Goal: Task Accomplishment & Management: Manage account settings

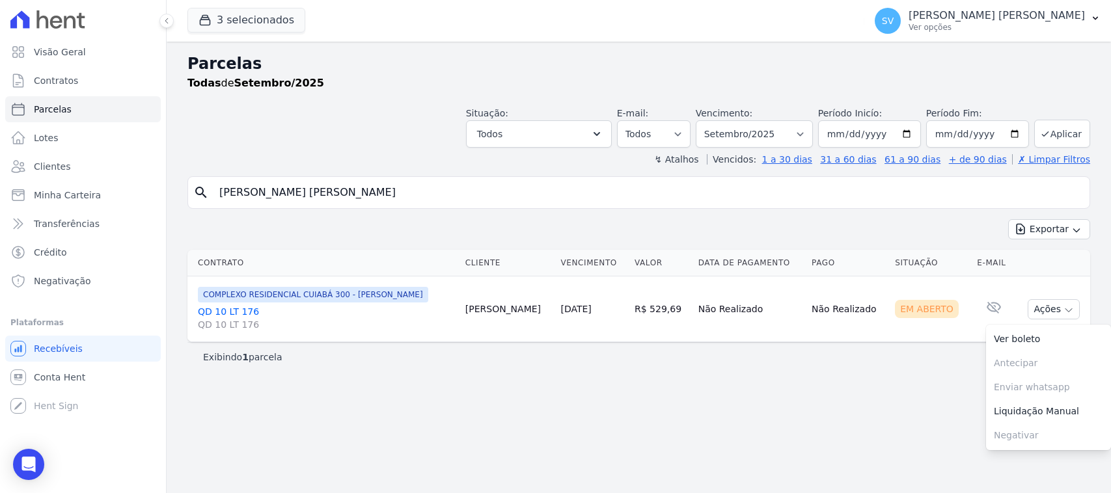
select select
click at [791, 194] on input "[PERSON_NAME] [PERSON_NAME]" at bounding box center [648, 193] width 873 height 26
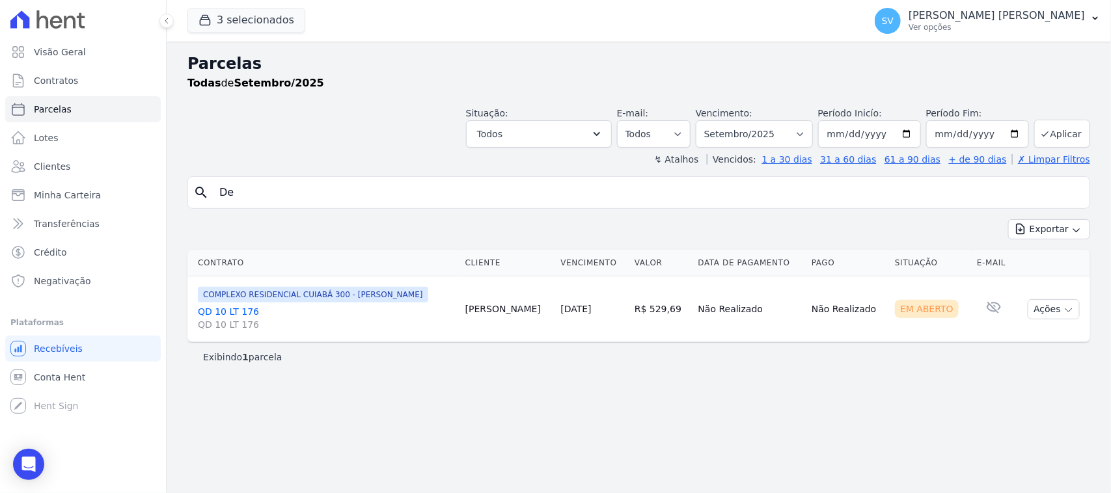
type input "D"
paste input "Dalticleia Alves de Souza"
type input "Dalticleia Alves de Souza"
select select
drag, startPoint x: 1003, startPoint y: 5, endPoint x: 1007, endPoint y: 16, distance: 12.0
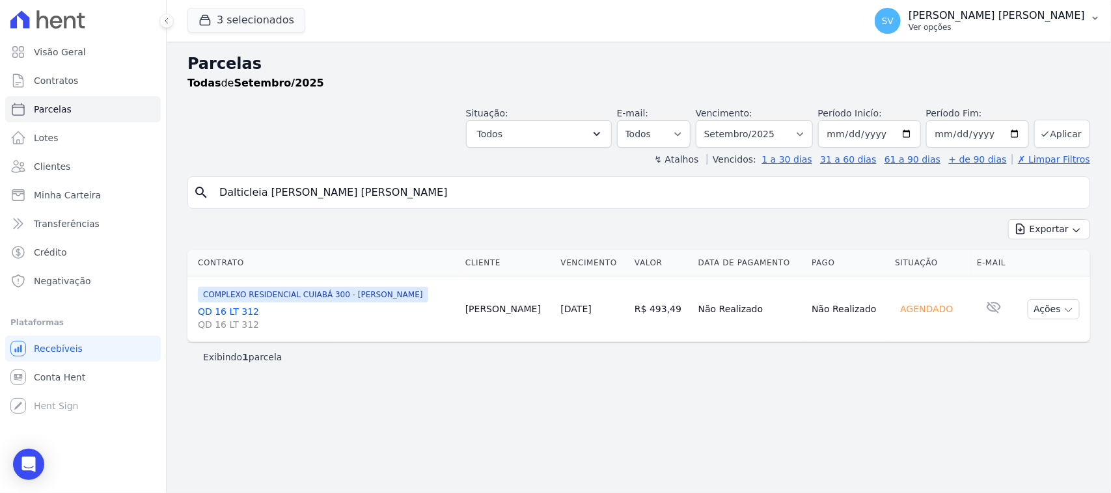
click at [1004, 8] on button "[PERSON_NAME] [PERSON_NAME] Ver opções" at bounding box center [987, 21] width 247 height 36
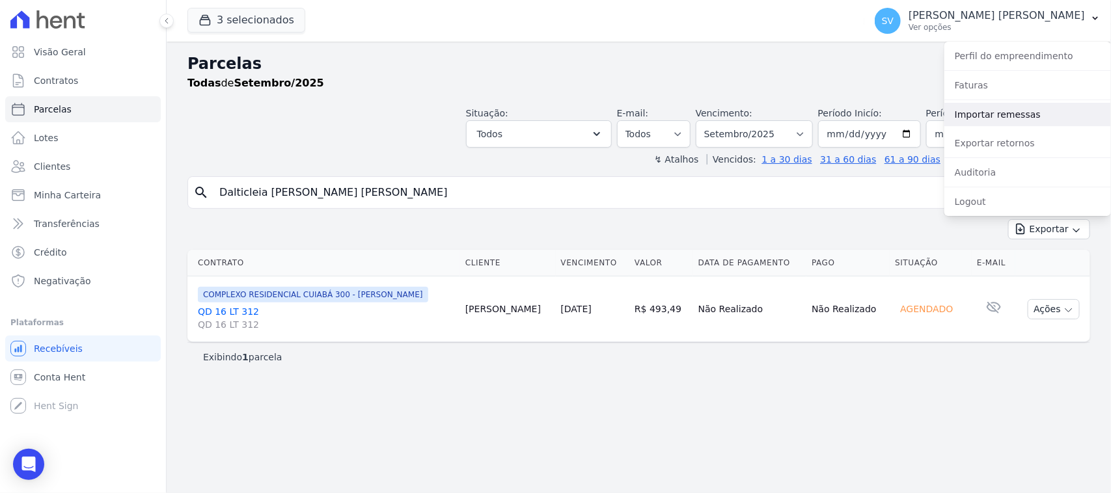
click at [1009, 118] on link "Importar remessas" at bounding box center [1027, 114] width 167 height 23
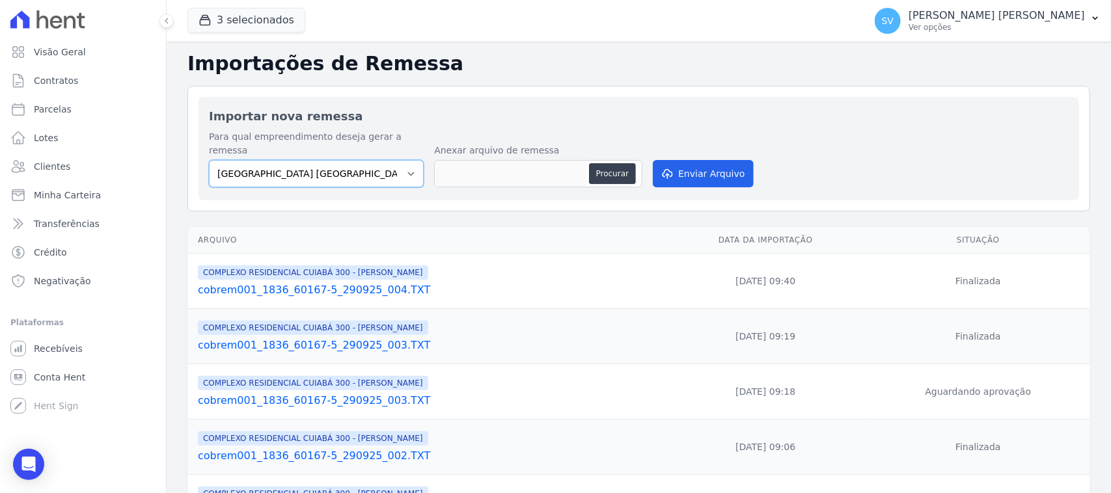
drag, startPoint x: 334, startPoint y: 163, endPoint x: 346, endPoint y: 174, distance: 16.6
click at [334, 163] on select "[GEOGRAPHIC_DATA] COMPLEXO RESIDENCIAL [GEOGRAPHIC_DATA] 300 - [PERSON_NAME][GE…" at bounding box center [316, 173] width 215 height 27
select select "a999329b-d322-46c5-b2df-9163b092fb9b"
click at [209, 160] on select "[GEOGRAPHIC_DATA] COMPLEXO RESIDENCIAL [GEOGRAPHIC_DATA] 300 - [PERSON_NAME][GE…" at bounding box center [316, 173] width 215 height 27
click at [612, 166] on button "Procurar" at bounding box center [612, 173] width 47 height 21
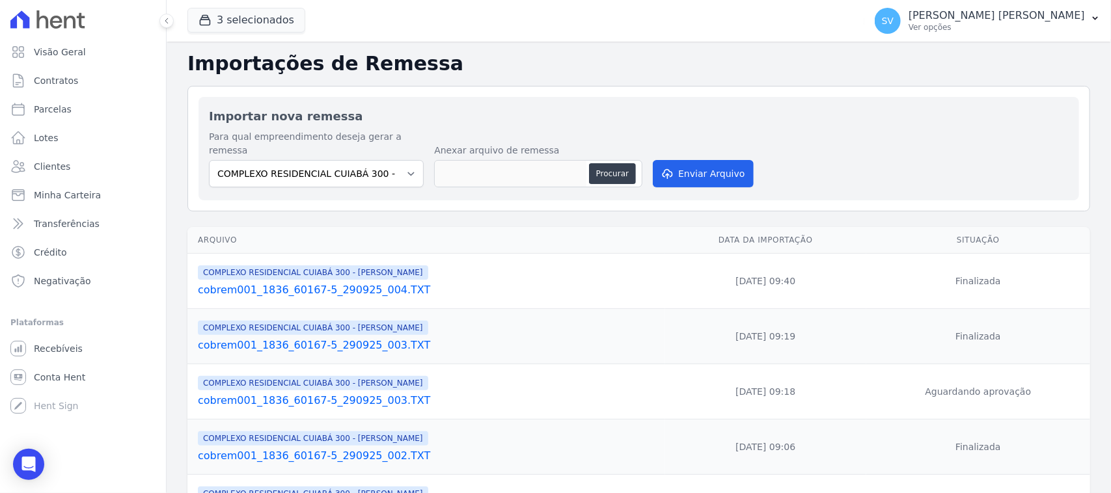
type input "cobrem001_1836_60167-5_290925_005.TXT"
drag, startPoint x: 676, startPoint y: 152, endPoint x: 808, endPoint y: 184, distance: 136.5
click at [677, 160] on button "Enviar Arquivo" at bounding box center [703, 173] width 100 height 27
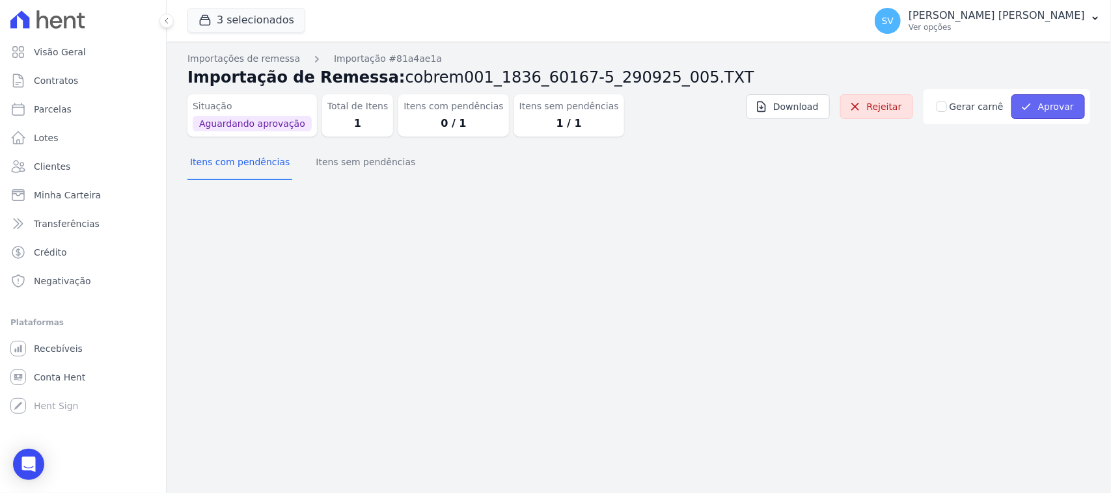
click at [1032, 104] on icon "submit" at bounding box center [1026, 106] width 13 height 13
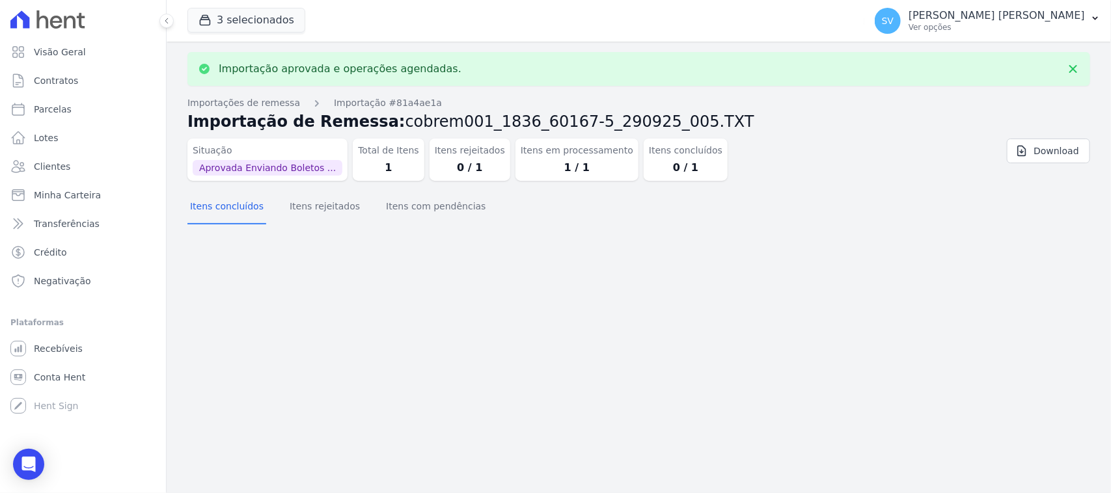
click at [410, 291] on div "Importação aprovada e operações agendadas. Importações de remessa Importação #8…" at bounding box center [639, 268] width 944 height 452
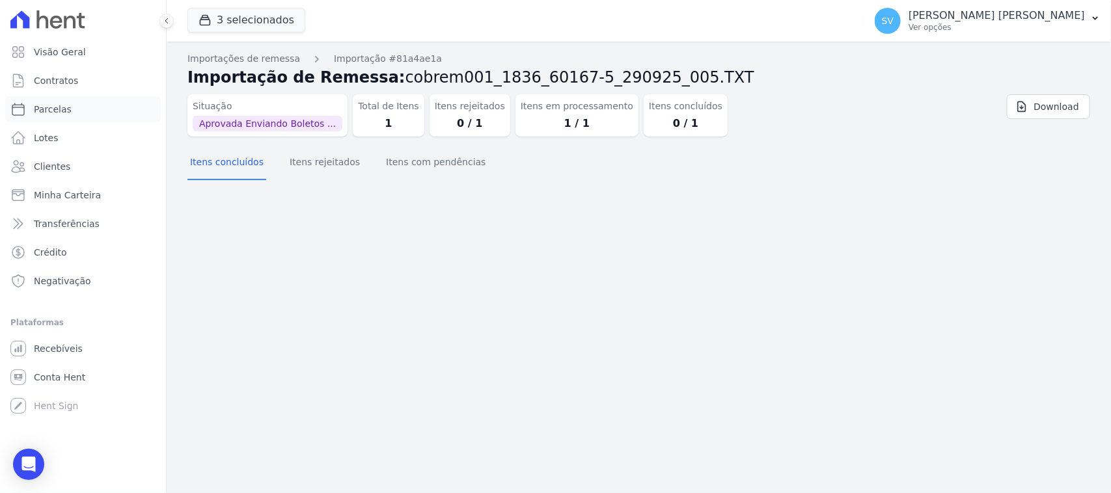
drag, startPoint x: 89, startPoint y: 100, endPoint x: 349, endPoint y: 326, distance: 345.1
click at [90, 101] on link "Parcelas" at bounding box center [83, 109] width 156 height 26
select select
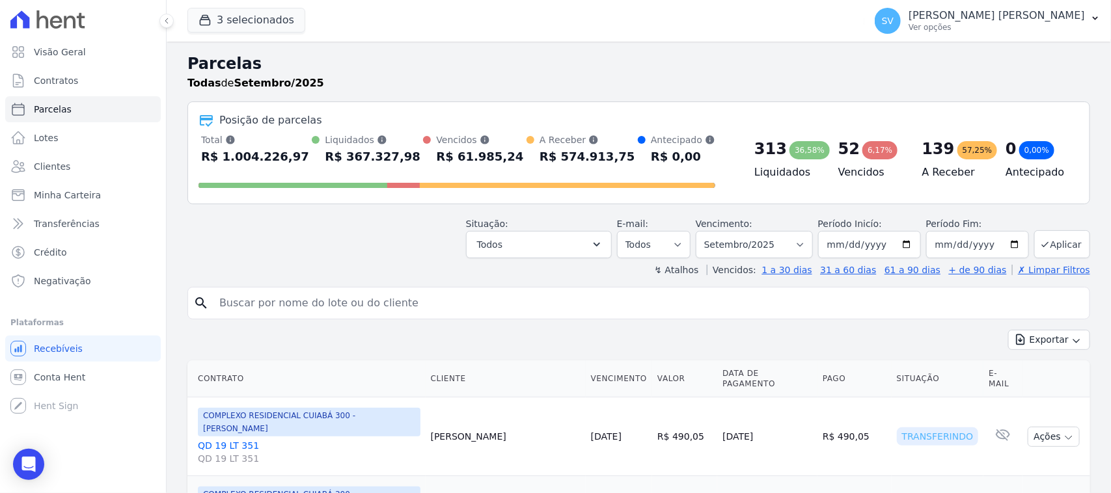
click at [355, 310] on input "search" at bounding box center [648, 303] width 873 height 26
paste input "Dalticleia Alves de Souza"
type input "Dalticleia Alves de Souza"
select select
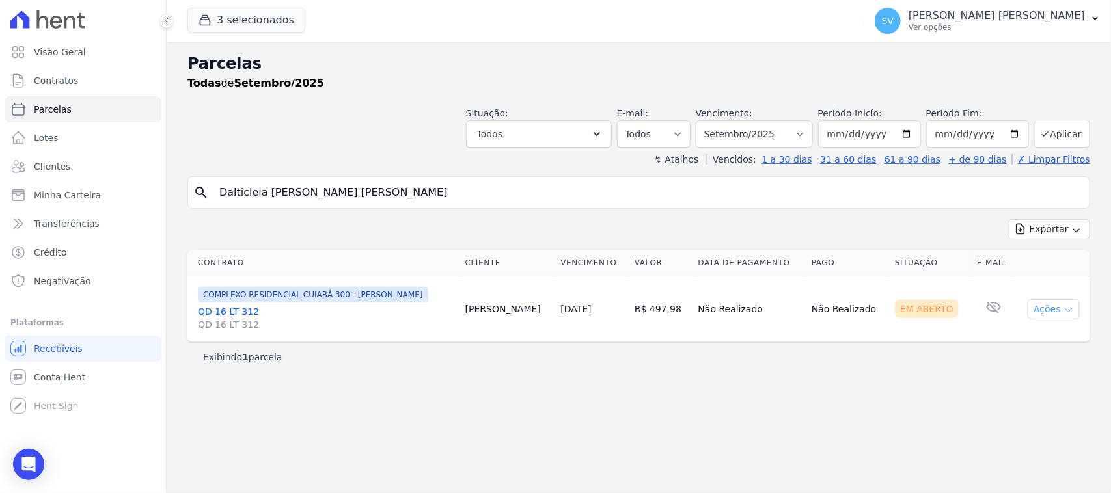
click at [1068, 309] on icon "button" at bounding box center [1068, 310] width 10 height 10
click at [1052, 348] on link "Ver boleto" at bounding box center [1048, 339] width 125 height 24
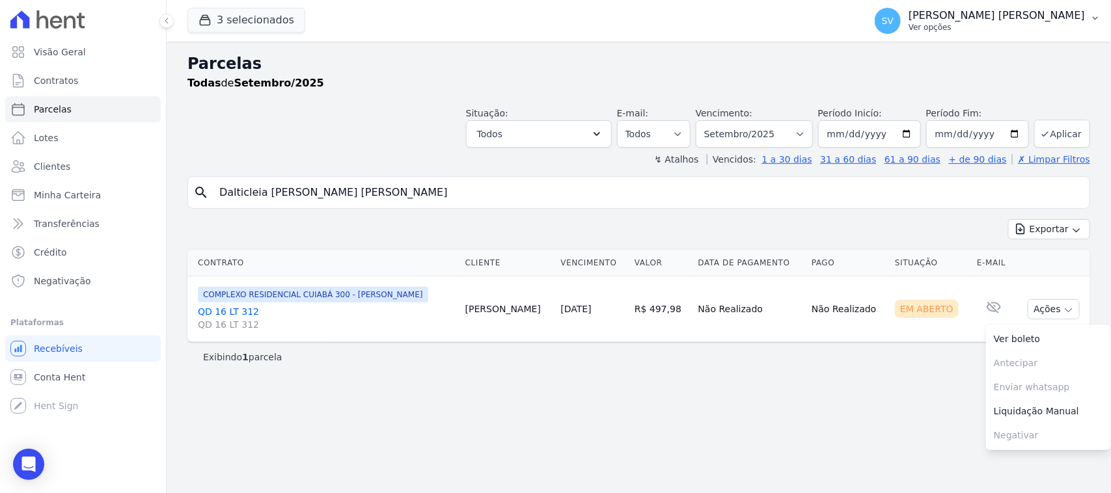
click at [929, 14] on p "[PERSON_NAME]" at bounding box center [997, 15] width 176 height 13
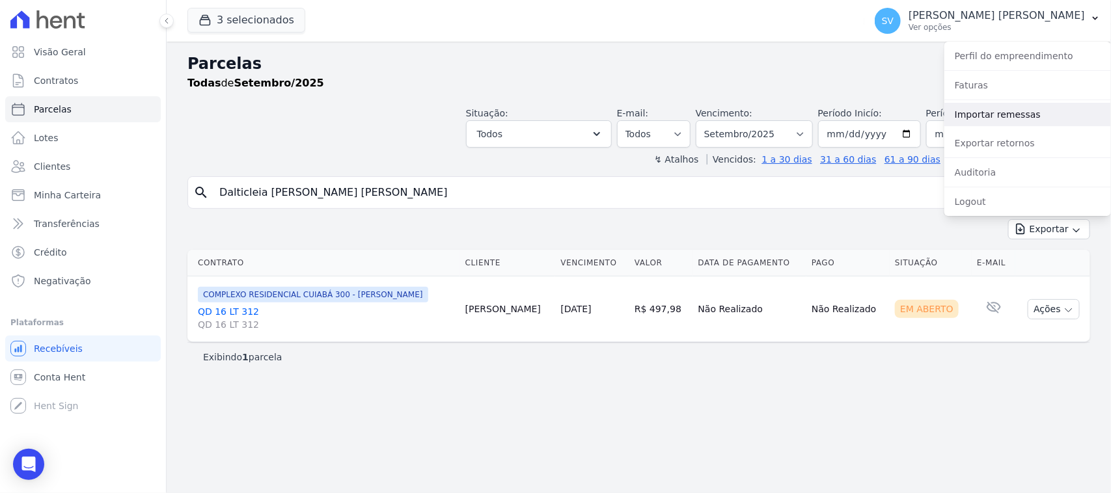
click at [993, 105] on link "Importar remessas" at bounding box center [1027, 114] width 167 height 23
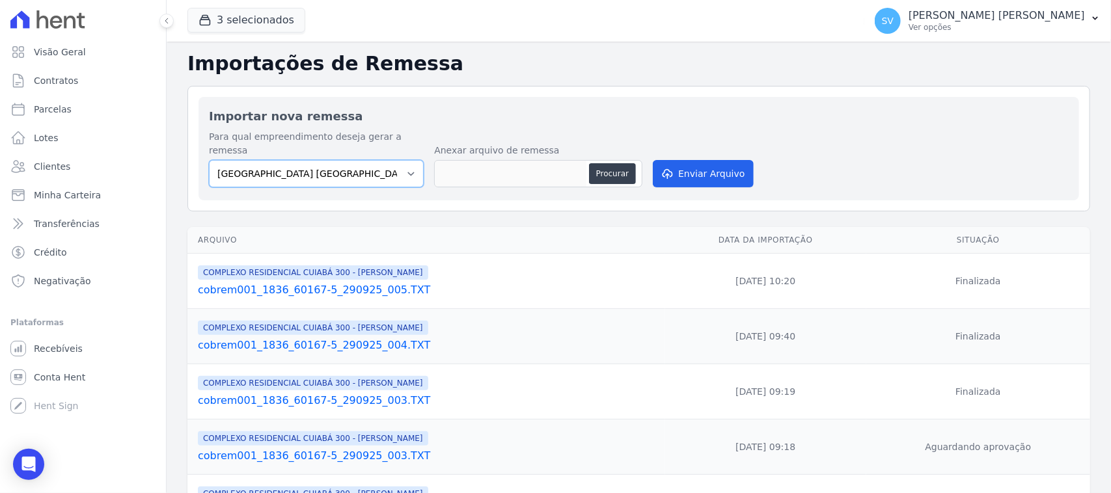
click at [316, 160] on select "BAHAMAS EAST VILLAGE COMPLEXO RESIDENCIAL CUIABÁ 300 - JOÃO DE BARRO IBIZA RESI…" at bounding box center [316, 173] width 215 height 27
select select "73a372cd-5640-41c8-aaea-11bd74619c10"
click at [209, 160] on select "BAHAMAS EAST VILLAGE COMPLEXO RESIDENCIAL CUIABÁ 300 - JOÃO DE BARRO IBIZA RESI…" at bounding box center [316, 173] width 215 height 27
click at [609, 163] on button "Procurar" at bounding box center [612, 173] width 47 height 21
type input "cobrem001_1836_60167-5_290925_006.TXT"
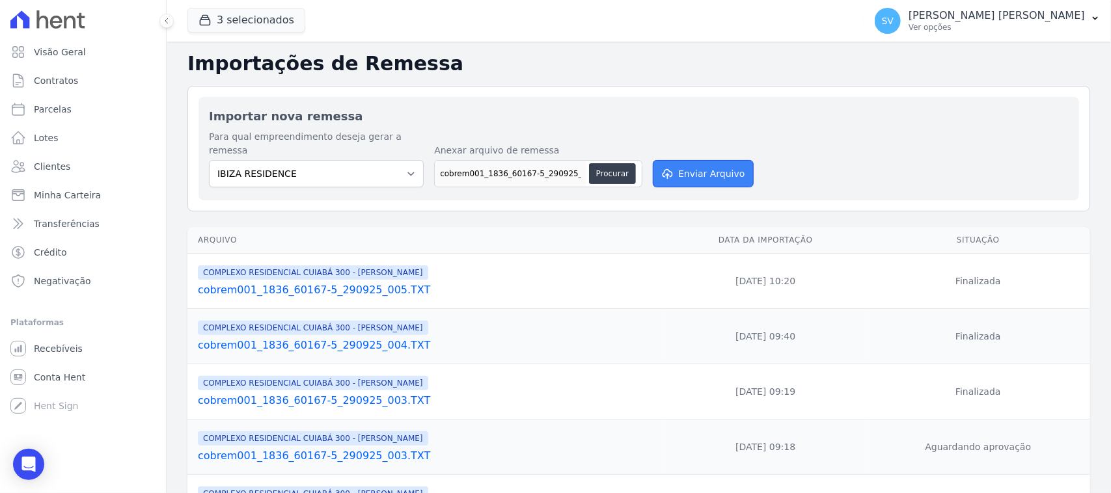
click at [703, 164] on button "Enviar Arquivo" at bounding box center [703, 173] width 100 height 27
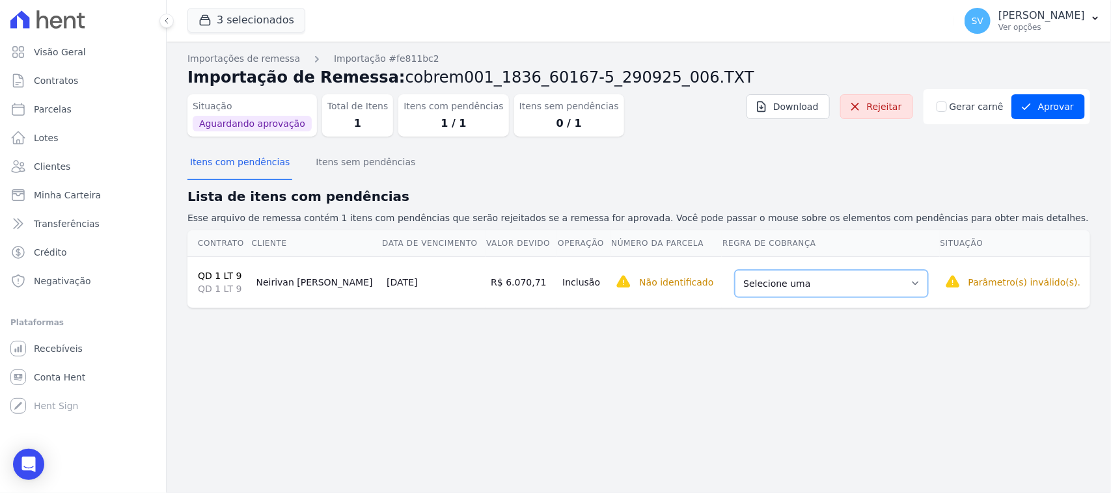
click at [797, 284] on select "Selecione uma Nova Parcela Avulsa Parcela Avulsa Existente Parcela Normal (17 X…" at bounding box center [831, 283] width 193 height 27
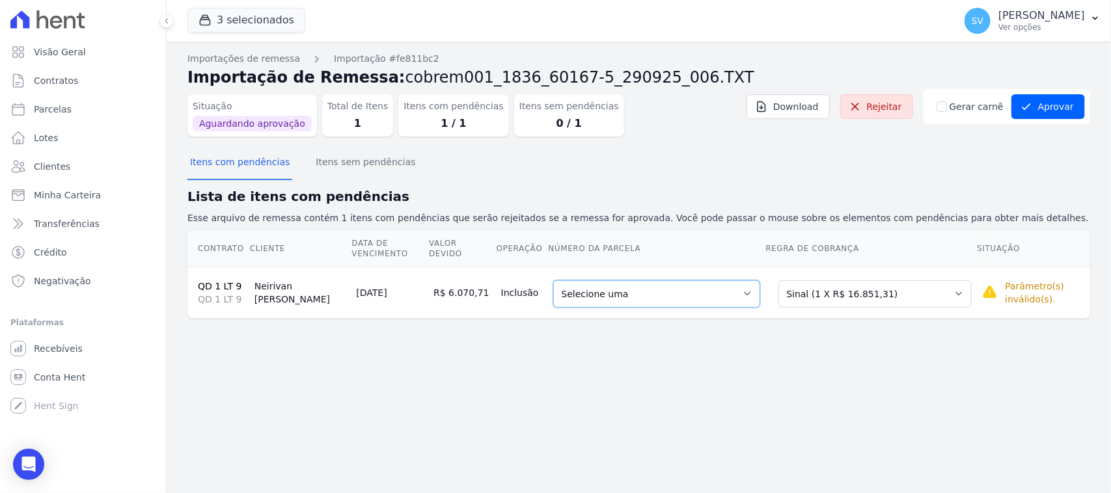
click at [667, 288] on select "Selecione uma 1 - 30/10/2026 - R$ 16.851,31 - Agendado" at bounding box center [656, 294] width 207 height 27
click at [821, 281] on select "Selecione uma Nova Parcela Avulsa Parcela Avulsa Existente Parcela Normal (17 X…" at bounding box center [874, 294] width 193 height 27
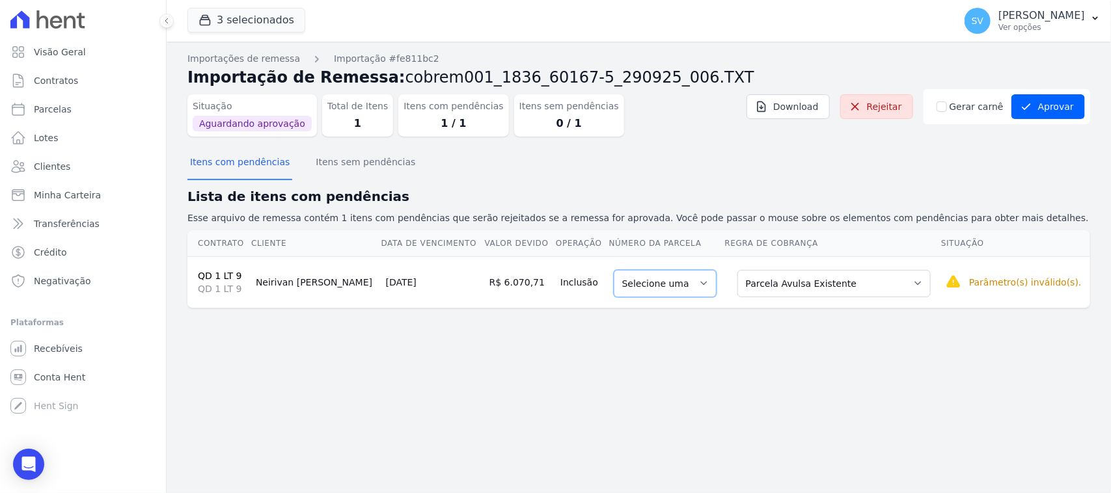
click at [646, 287] on select "Selecione uma" at bounding box center [665, 283] width 103 height 27
click at [662, 320] on div "Importações de remessa Importação #fe811bc2 Importação de Remessa: cobrem001_18…" at bounding box center [638, 190] width 903 height 277
click at [756, 281] on select "Selecione uma Nova Parcela Avulsa Parcela Avulsa Existente Parcela Normal (17 X…" at bounding box center [833, 283] width 193 height 27
click at [669, 285] on select "Selecione uma" at bounding box center [665, 283] width 103 height 27
click at [337, 173] on button "Itens sem pendências" at bounding box center [365, 163] width 105 height 34
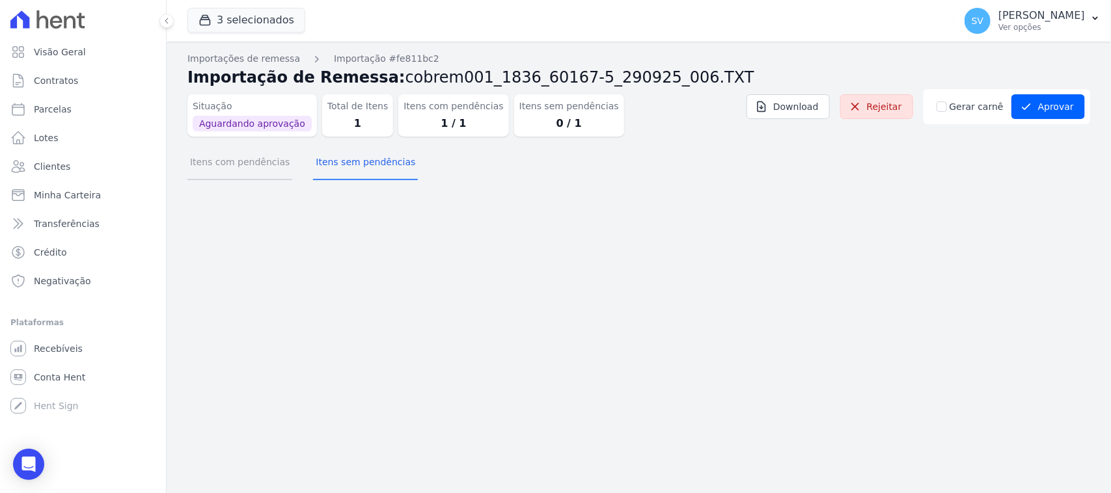
click at [251, 170] on button "Itens com pendências" at bounding box center [239, 163] width 105 height 34
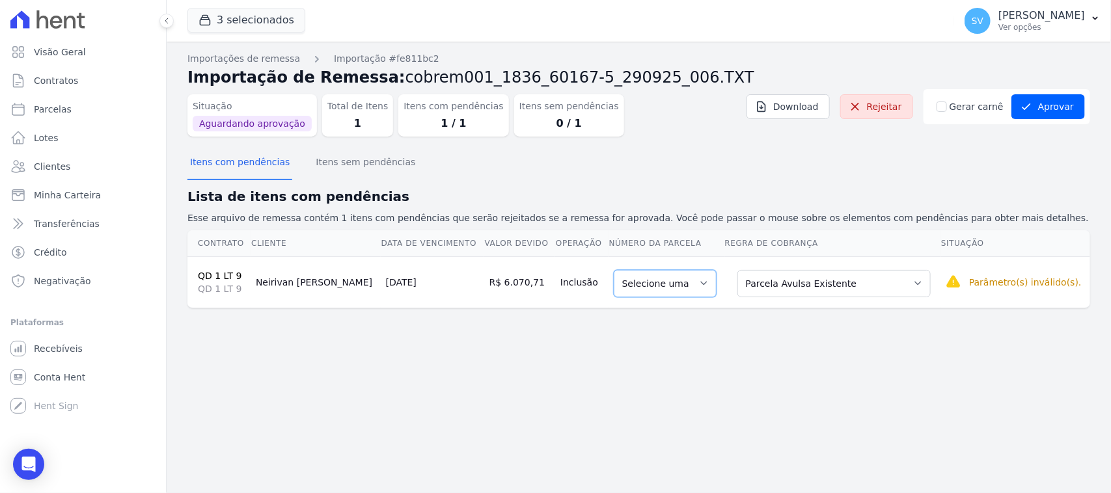
click at [622, 275] on select "Selecione uma" at bounding box center [665, 283] width 103 height 27
click at [727, 349] on div "Importações de remessa Importação #fe811bc2 Importação de Remessa: cobrem001_18…" at bounding box center [639, 268] width 944 height 452
click at [799, 286] on select "Selecione uma Nova Parcela Avulsa Parcela Avulsa Existente Parcela Normal (17 X…" at bounding box center [833, 283] width 193 height 27
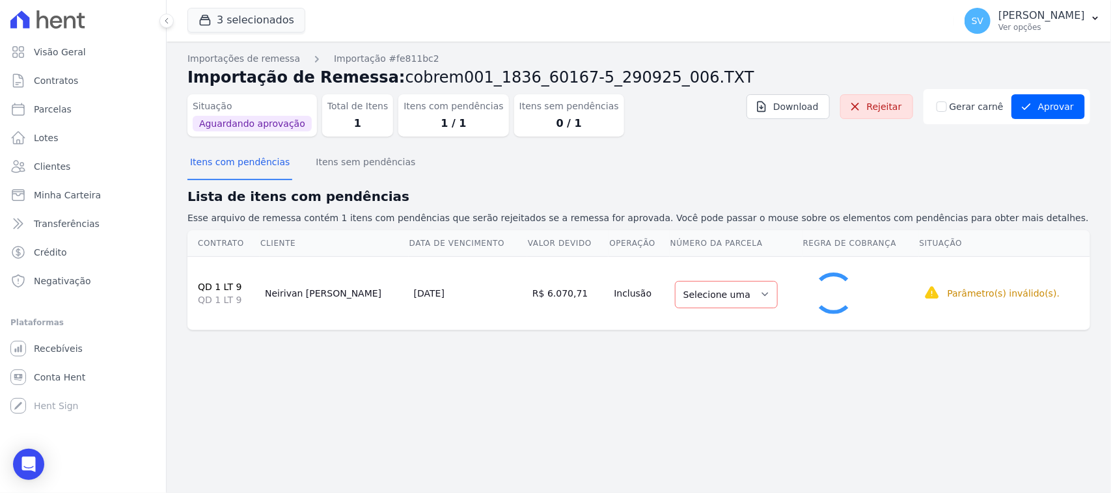
select select "1"
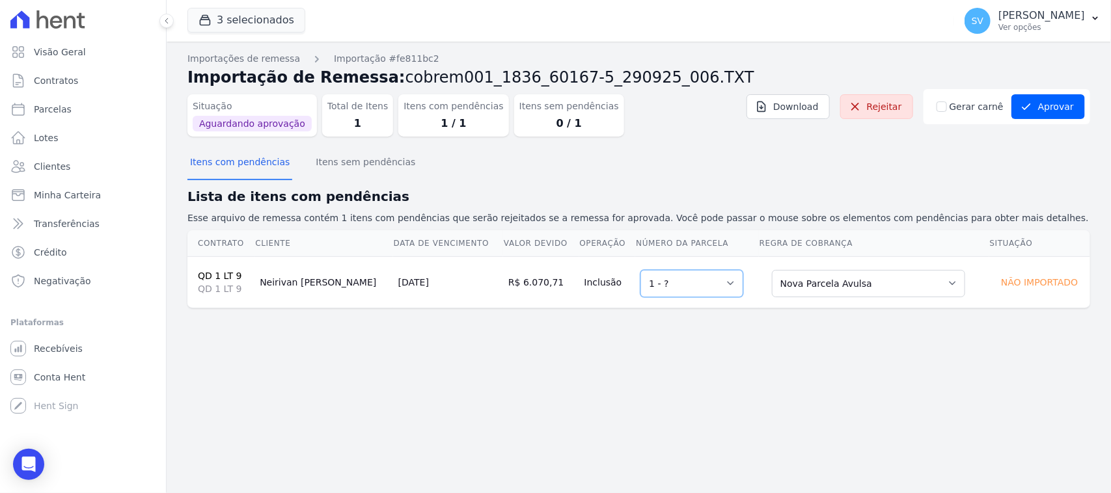
click at [661, 284] on select "Selecione uma 1 - ?" at bounding box center [691, 283] width 103 height 27
click at [640, 270] on select "Selecione uma 1 - ?" at bounding box center [691, 283] width 103 height 27
click at [755, 334] on div "Importações de remessa Importação #fe811bc2 Importação de Remessa: cobrem001_18…" at bounding box center [639, 268] width 944 height 452
click at [348, 170] on button "Itens sem pendências" at bounding box center [365, 163] width 105 height 34
click at [268, 165] on button "Itens com pendências" at bounding box center [239, 163] width 105 height 34
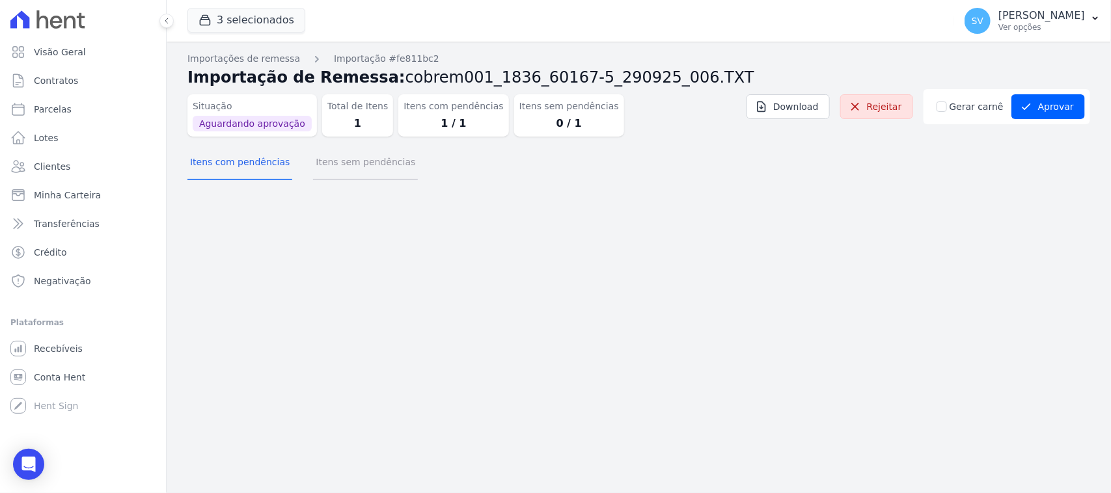
click at [369, 158] on button "Itens sem pendências" at bounding box center [365, 163] width 105 height 34
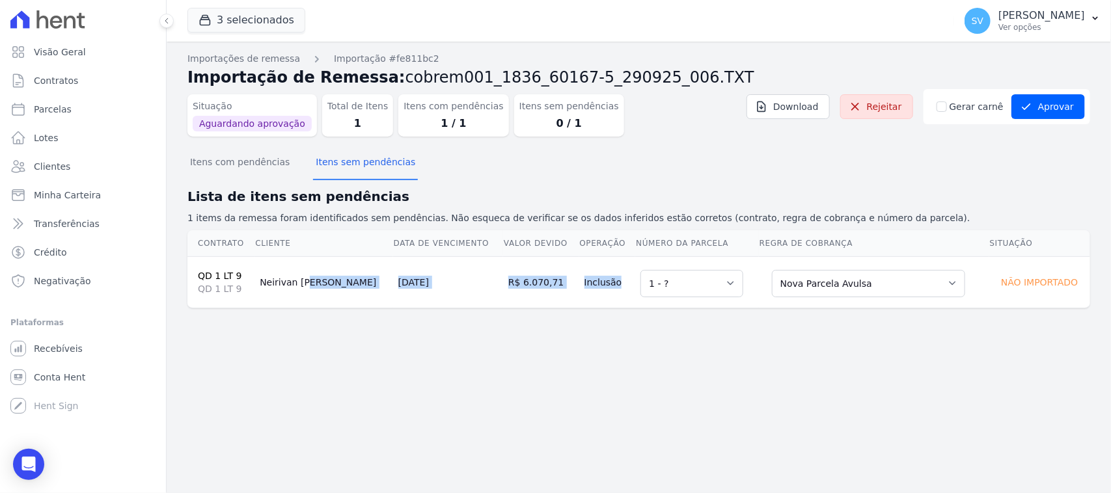
drag, startPoint x: 284, startPoint y: 281, endPoint x: 657, endPoint y: 292, distance: 373.7
click at [657, 291] on tr "QD 1 LT 9 QD 1 LT 9 Neirivan Costa 30/09/2025 R$ 6.070,71 Inclusão Selecione um…" at bounding box center [638, 281] width 903 height 51
click at [657, 292] on select "Selecione uma 1 - ?" at bounding box center [691, 283] width 103 height 27
click at [640, 270] on select "Selecione uma 1 - ?" at bounding box center [691, 283] width 103 height 27
click at [756, 342] on div "Importações de remessa Importação #fe811bc2 Importação de Remessa: cobrem001_18…" at bounding box center [639, 268] width 944 height 452
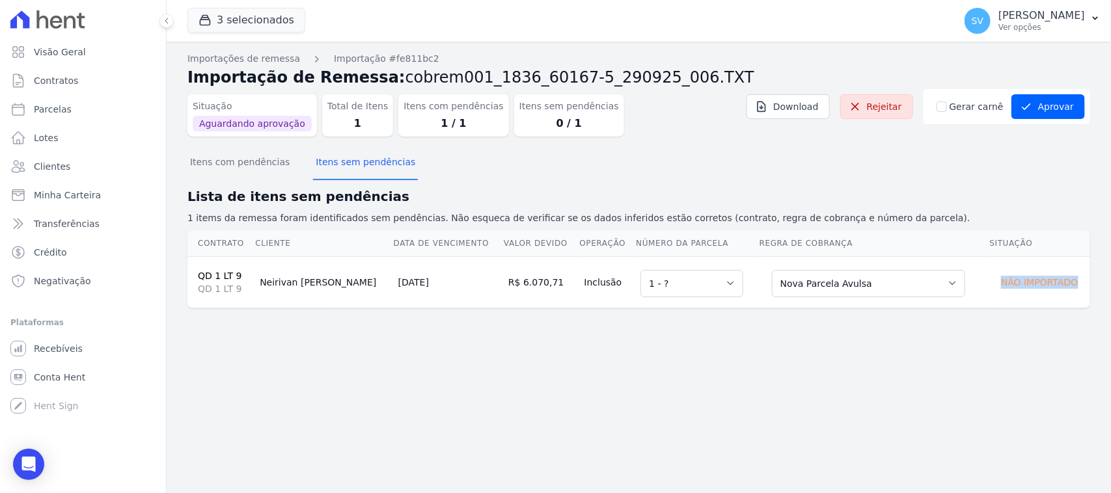
drag, startPoint x: 997, startPoint y: 290, endPoint x: 1085, endPoint y: 282, distance: 88.2
click at [1085, 282] on div "Não importado" at bounding box center [1039, 282] width 90 height 18
click at [1025, 364] on div "Importações de remessa Importação #fe811bc2 Importação de Remessa: cobrem001_18…" at bounding box center [639, 268] width 944 height 452
drag, startPoint x: 1042, startPoint y: 98, endPoint x: 925, endPoint y: 241, distance: 185.1
click at [1041, 98] on button "Aprovar" at bounding box center [1048, 106] width 74 height 25
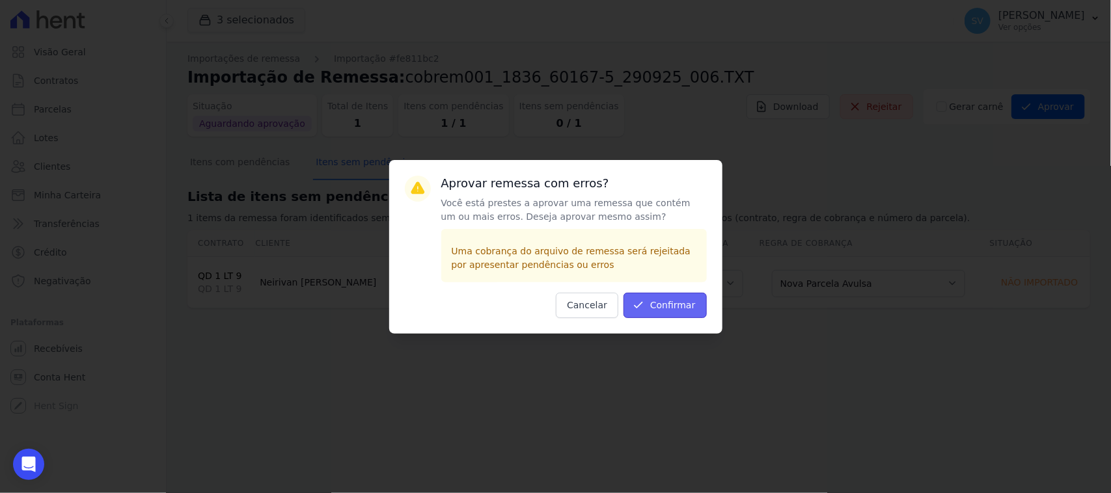
click at [681, 303] on button "Confirmar" at bounding box center [664, 305] width 83 height 25
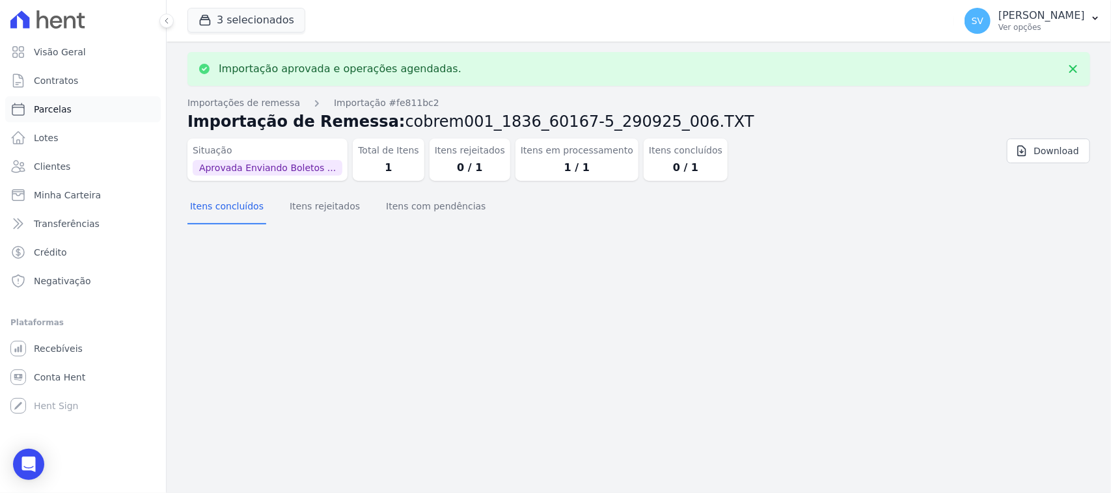
click at [70, 108] on link "Parcelas" at bounding box center [83, 109] width 156 height 26
select select
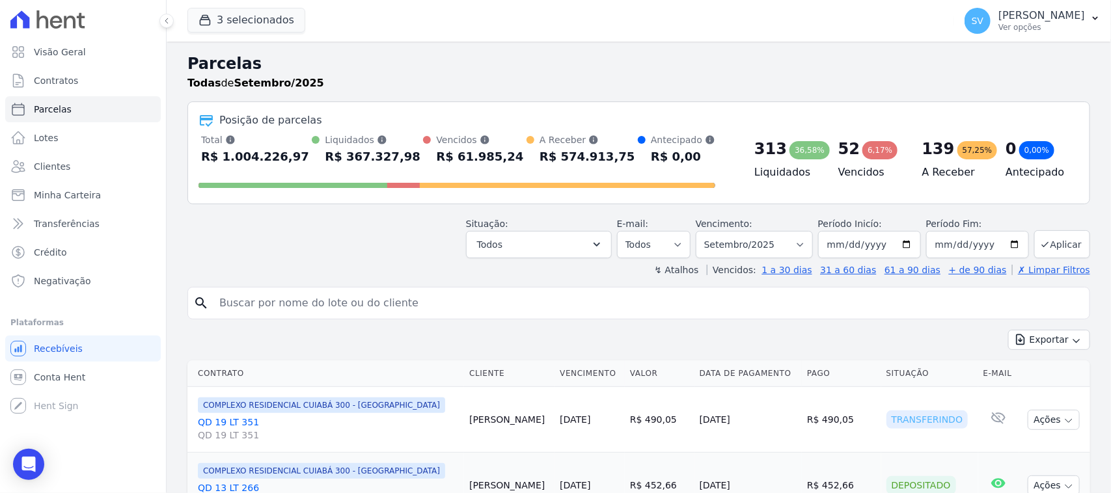
click at [368, 297] on input "search" at bounding box center [648, 303] width 873 height 26
paste input "Bom dia, tudo bem? Me chamo Anna e falo em nome da construtora Farias. Como eu …"
type input "Bom dia, tudo bem? Me chamo Anna e falo em nome da construtora Farias. Como eu …"
drag, startPoint x: 726, startPoint y: 301, endPoint x: 167, endPoint y: 308, distance: 559.8
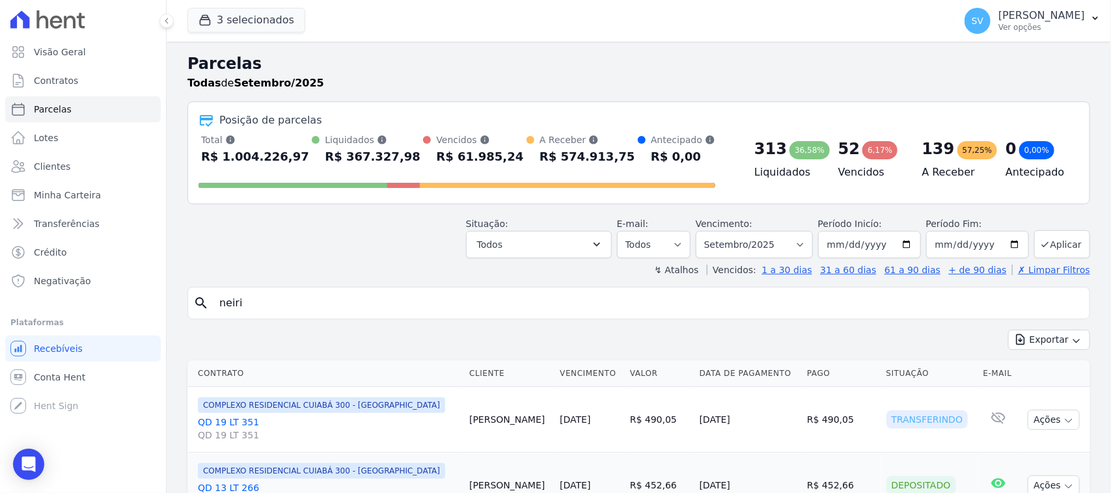
type input "NEIRIVAN LUCIA SILVA DA COSTA"
select select
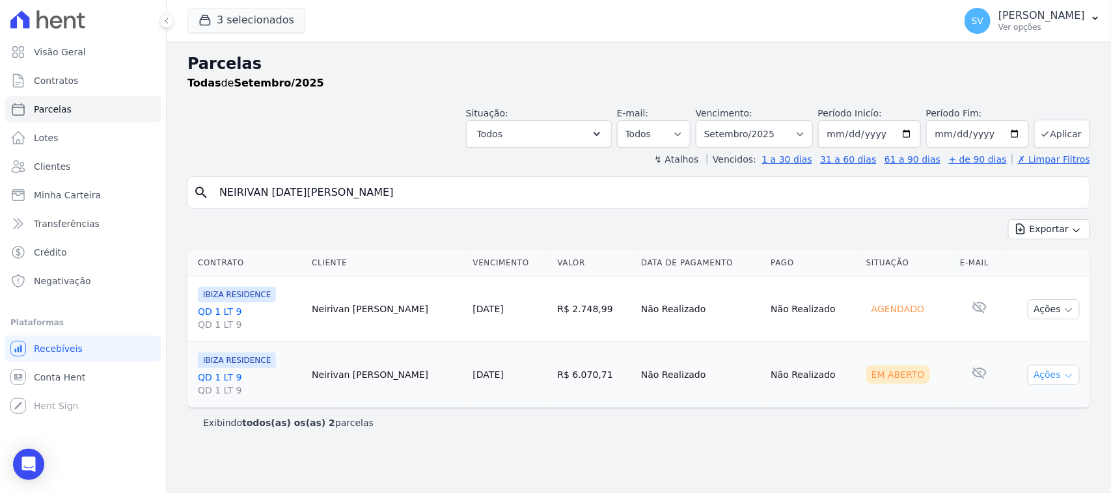
click at [1046, 376] on button "Ações" at bounding box center [1054, 375] width 52 height 20
click at [1019, 408] on link "Ver boleto" at bounding box center [1048, 405] width 125 height 24
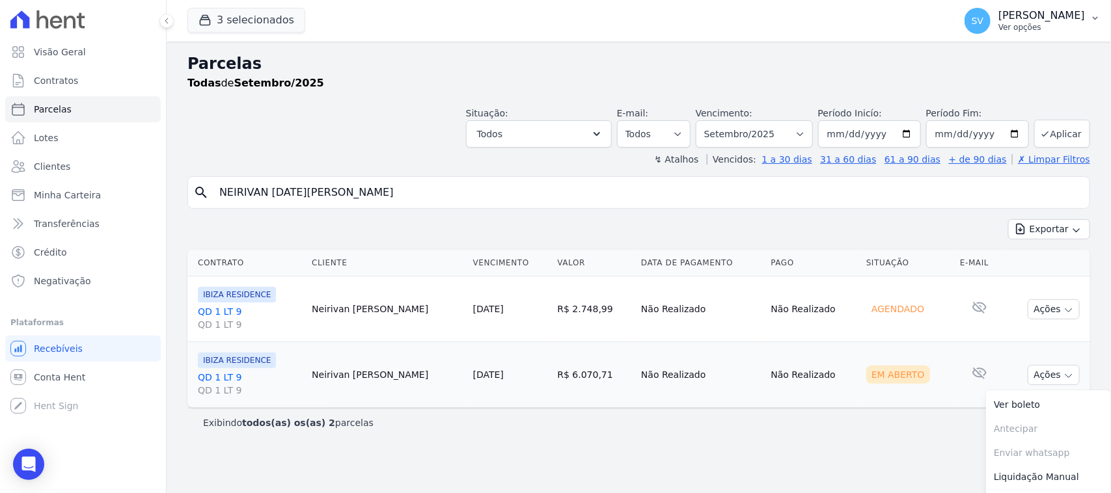
click at [998, 30] on p "Ver opções" at bounding box center [1041, 27] width 87 height 10
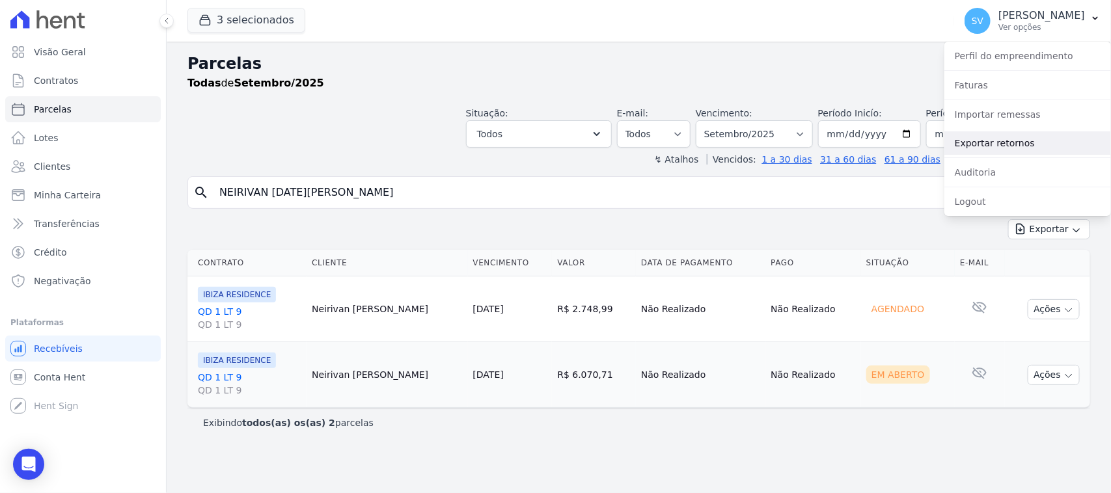
click at [990, 148] on link "Exportar retornos" at bounding box center [1027, 142] width 167 height 23
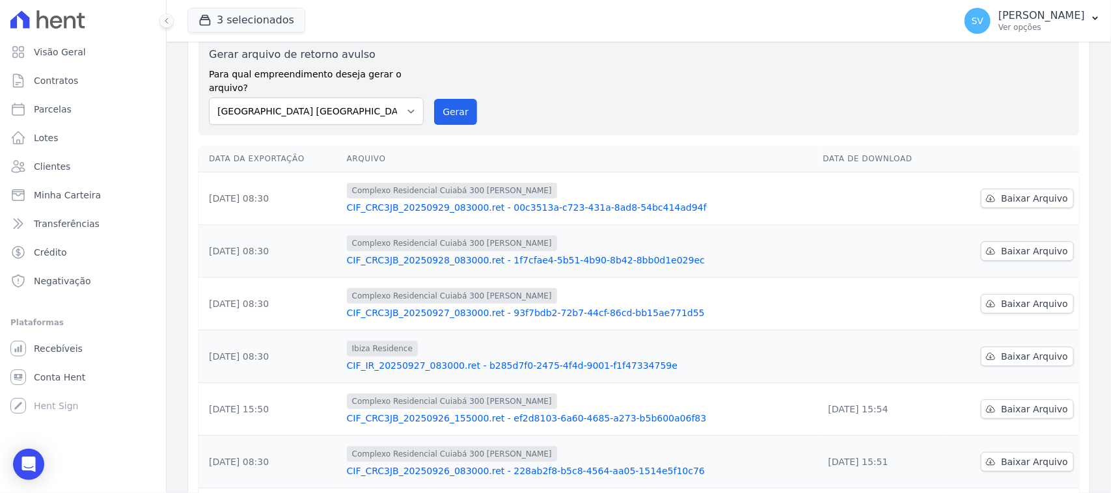
scroll to position [81, 0]
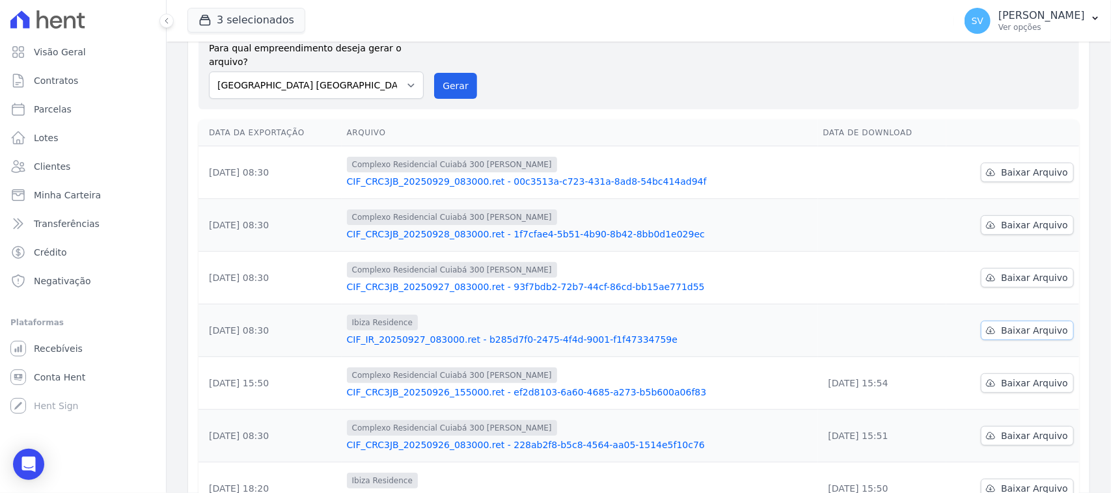
click at [1001, 324] on span "Baixar Arquivo" at bounding box center [1034, 330] width 67 height 13
click at [1001, 271] on span "Baixar Arquivo" at bounding box center [1034, 277] width 67 height 13
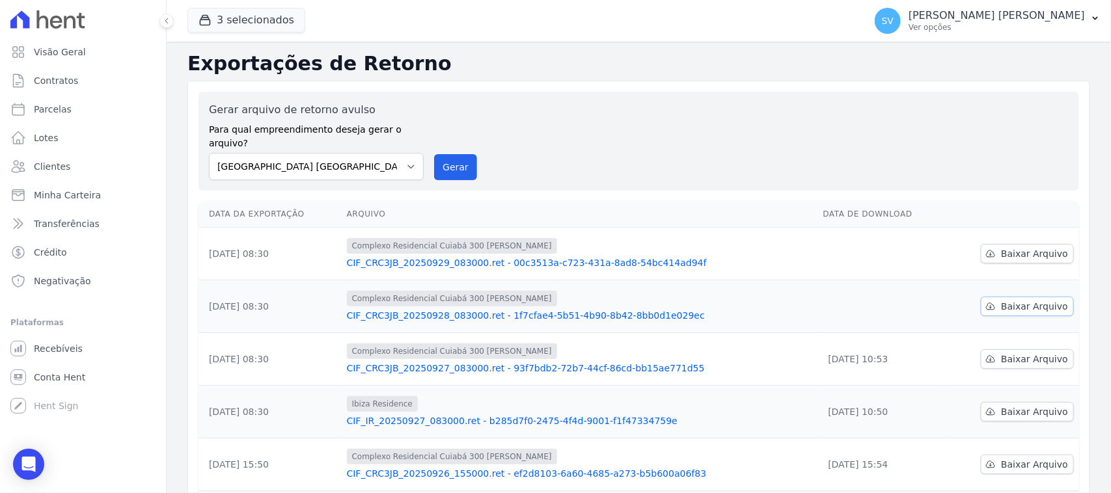
click at [985, 301] on icon at bounding box center [990, 306] width 10 height 10
click at [986, 249] on icon at bounding box center [990, 254] width 10 height 10
click at [124, 113] on link "Parcelas" at bounding box center [83, 109] width 156 height 26
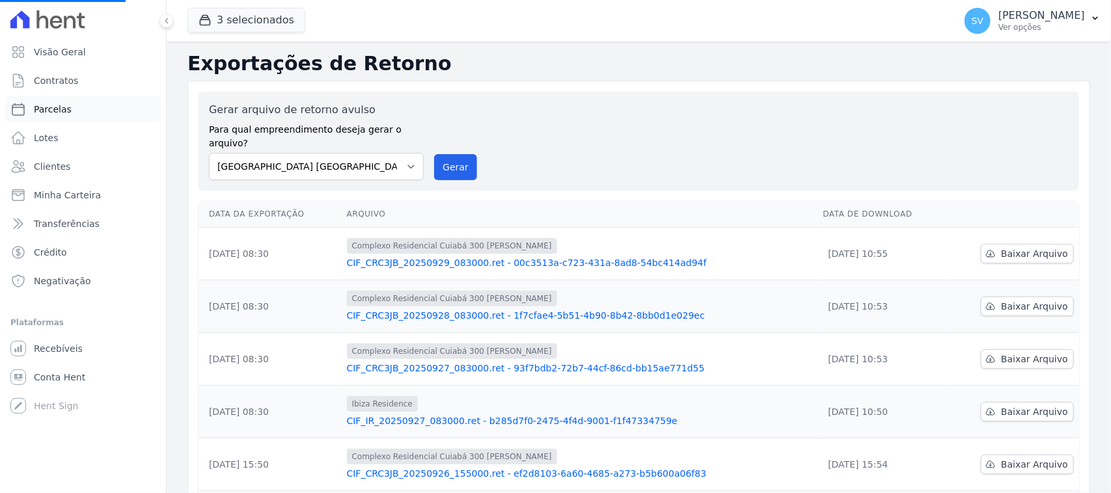
select select
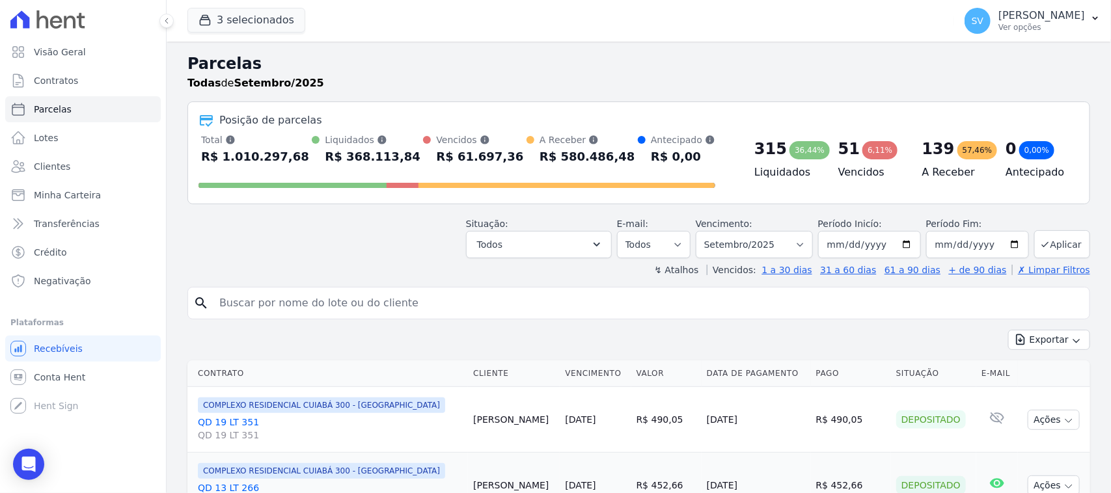
click at [407, 320] on div "search" at bounding box center [638, 303] width 903 height 33
click at [412, 306] on input "search" at bounding box center [648, 303] width 873 height 26
click at [610, 297] on input "search" at bounding box center [648, 303] width 873 height 26
paste input "CLODOVEU HEITOR MACHADO NETO"
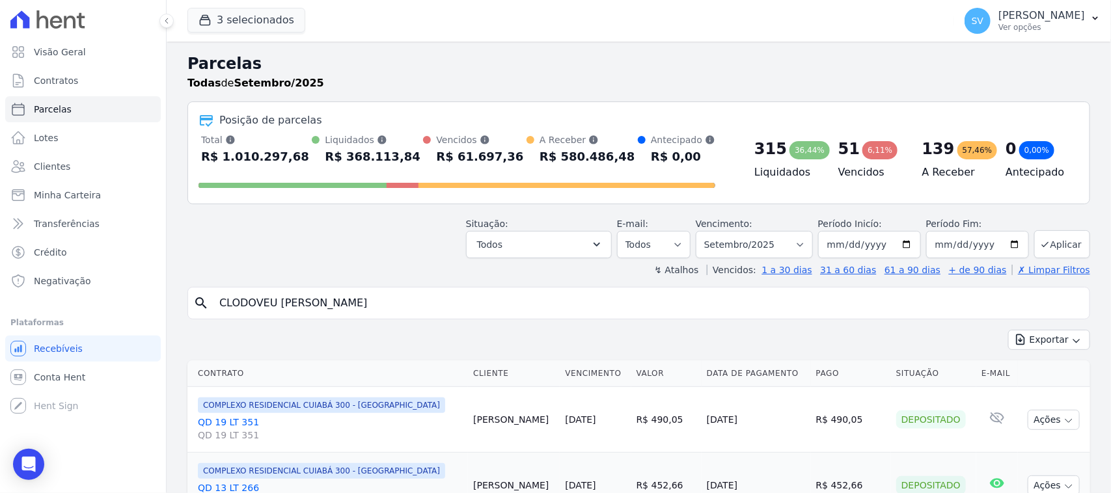
type input "CLODOVEU HEITOR MACHADO NETO"
select select
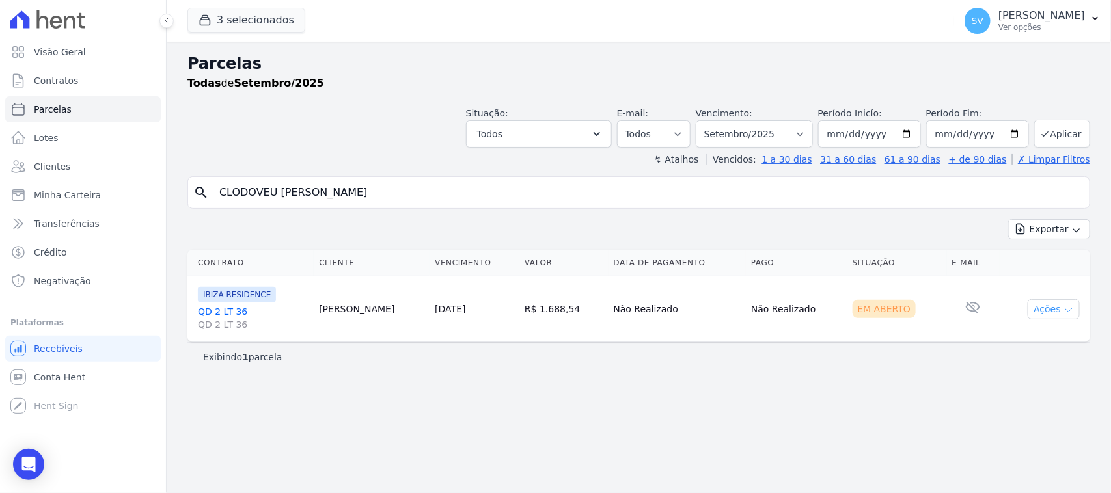
click at [1048, 314] on button "Ações" at bounding box center [1054, 309] width 52 height 20
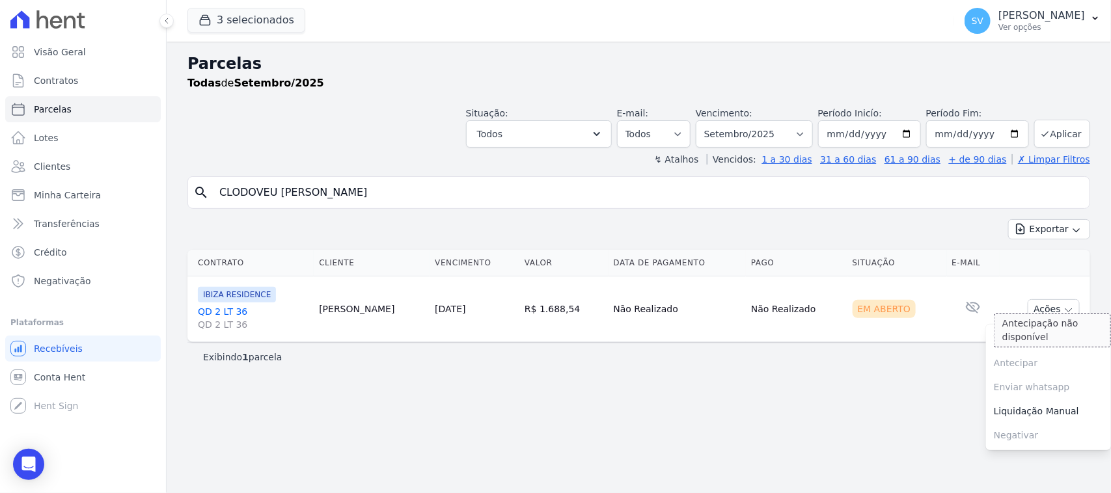
click at [1043, 351] on span "Antecipar Antecipação não disponível" at bounding box center [1048, 363] width 125 height 24
click at [1039, 342] on link "Ver boleto" at bounding box center [1048, 339] width 125 height 24
click at [232, 312] on link "QD 2 LT 36 QD 2 LT 36" at bounding box center [253, 318] width 111 height 26
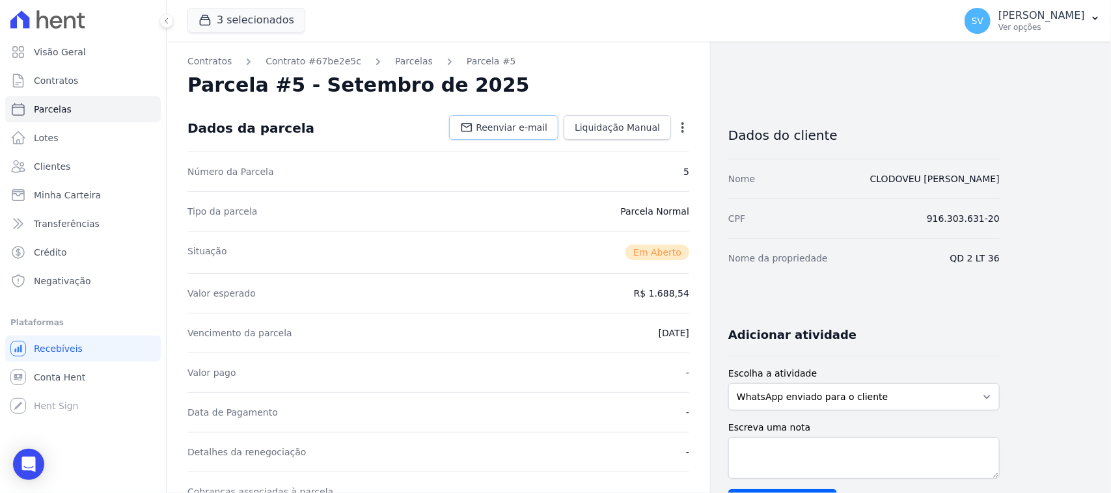
drag, startPoint x: 541, startPoint y: 133, endPoint x: 562, endPoint y: 203, distance: 72.5
click at [540, 135] on link "Reenviar e-mail" at bounding box center [503, 127] width 109 height 25
click at [294, 62] on link "Contrato #67be2e5c" at bounding box center [314, 62] width 96 height 14
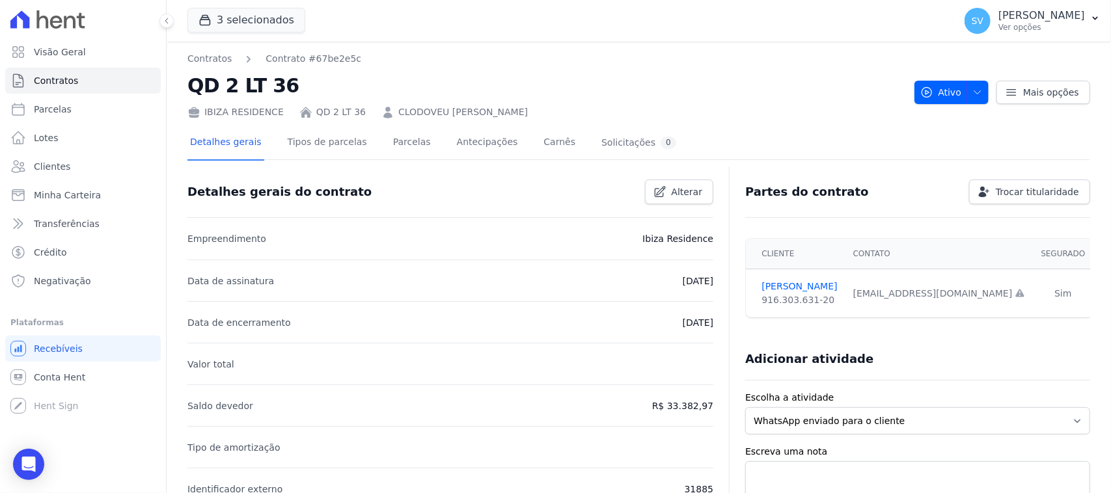
click at [287, 49] on div "Contratos Contrato #67be2e5c QD 2 LT 36 IBIZA RESIDENCE QD 2 LT 36 CLODOVEU HEI…" at bounding box center [639, 474] width 944 height 864
click at [735, 100] on div "Contratos Contrato #67be2e5c QD 2 LT 36 IBIZA RESIDENCE QD 2 LT 36 CLODOVEU HEI…" at bounding box center [545, 85] width 717 height 67
drag, startPoint x: 871, startPoint y: 294, endPoint x: 967, endPoint y: 301, distance: 96.6
click at [967, 301] on td "netoheitor@hotmail.com Email e telefone não confirmados." at bounding box center [939, 293] width 188 height 49
click at [690, 87] on h2 "QD 2 LT 36" at bounding box center [545, 85] width 717 height 29
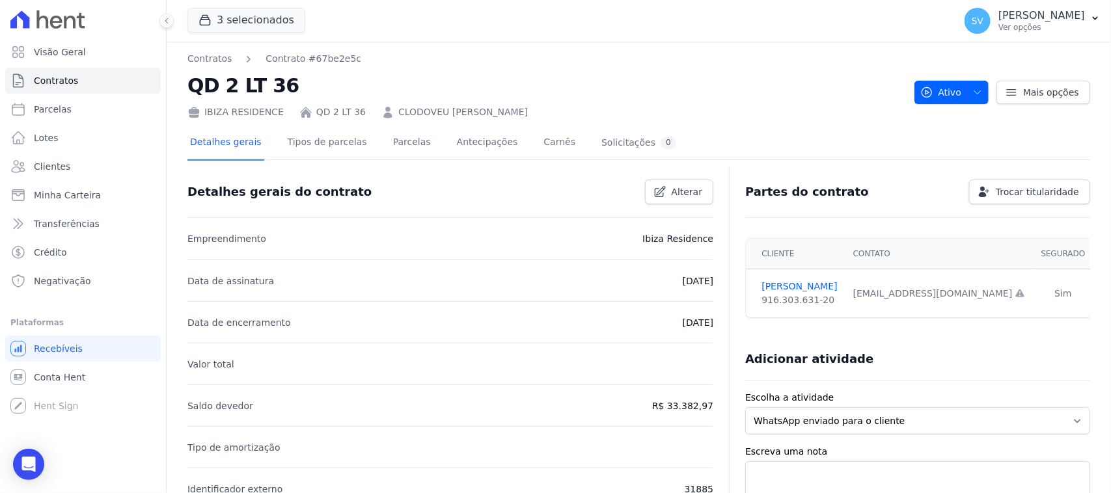
drag, startPoint x: 863, startPoint y: 296, endPoint x: 963, endPoint y: 308, distance: 100.9
click at [970, 306] on td "netoheitor@hotmail.com Email e telefone não confirmados." at bounding box center [939, 293] width 188 height 49
drag, startPoint x: 219, startPoint y: 49, endPoint x: 213, endPoint y: 57, distance: 9.4
click at [213, 57] on div "Contratos Contrato #67be2e5c QD 2 LT 36 IBIZA RESIDENCE QD 2 LT 36 CLODOVEU HEI…" at bounding box center [639, 474] width 944 height 864
click at [210, 60] on link "Contratos" at bounding box center [209, 59] width 44 height 14
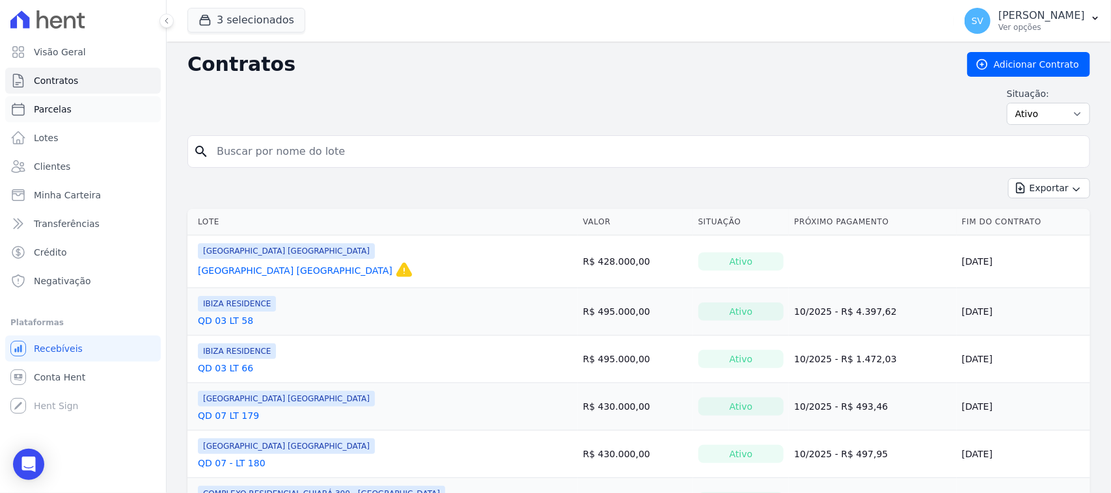
click at [96, 109] on link "Parcelas" at bounding box center [83, 109] width 156 height 26
select select
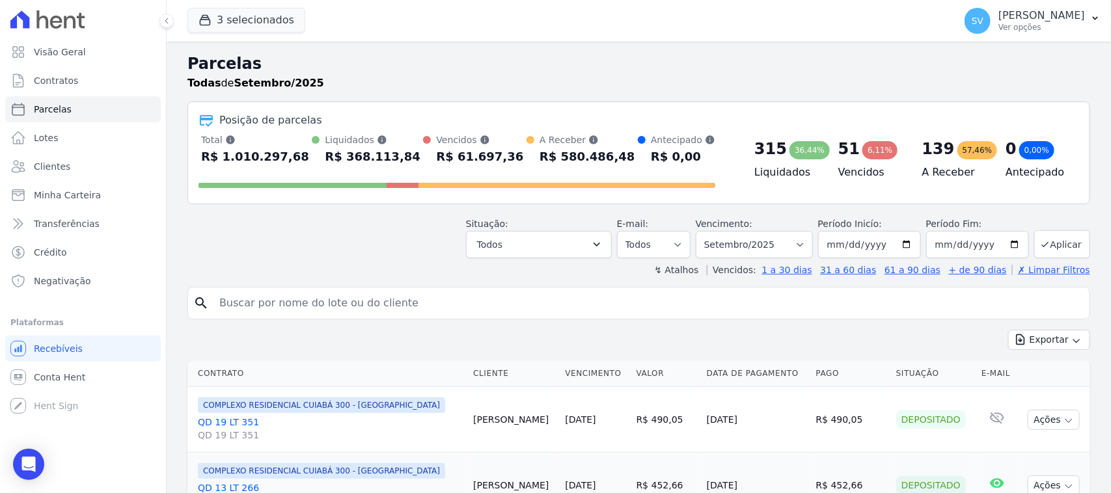
click at [440, 297] on input "search" at bounding box center [648, 303] width 873 height 26
paste input "CLODOVEU HEITOR MACHADO NETO"
type input "CLODOVEU HEITOR MACHADO NETO"
select select
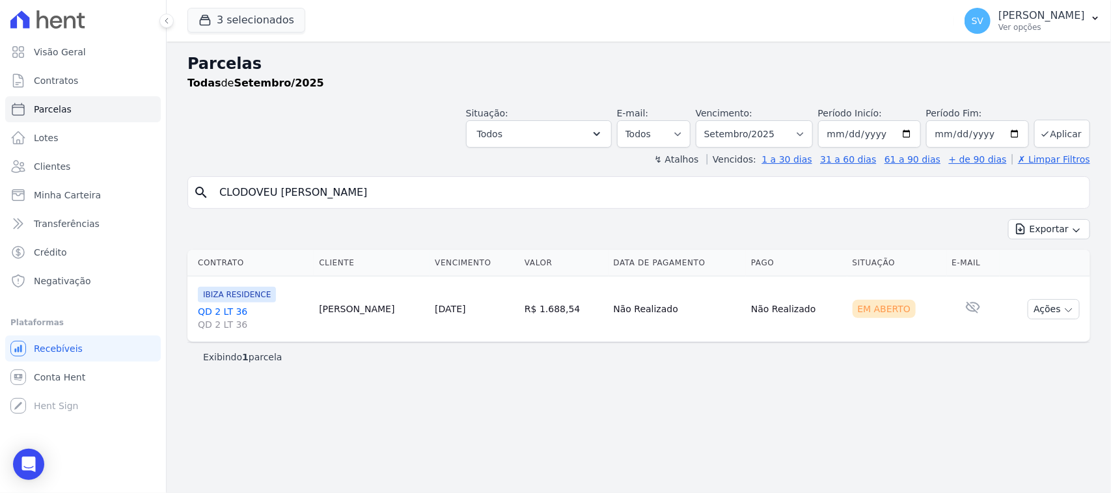
click at [228, 309] on link "QD 2 LT 36 QD 2 LT 36" at bounding box center [253, 318] width 111 height 26
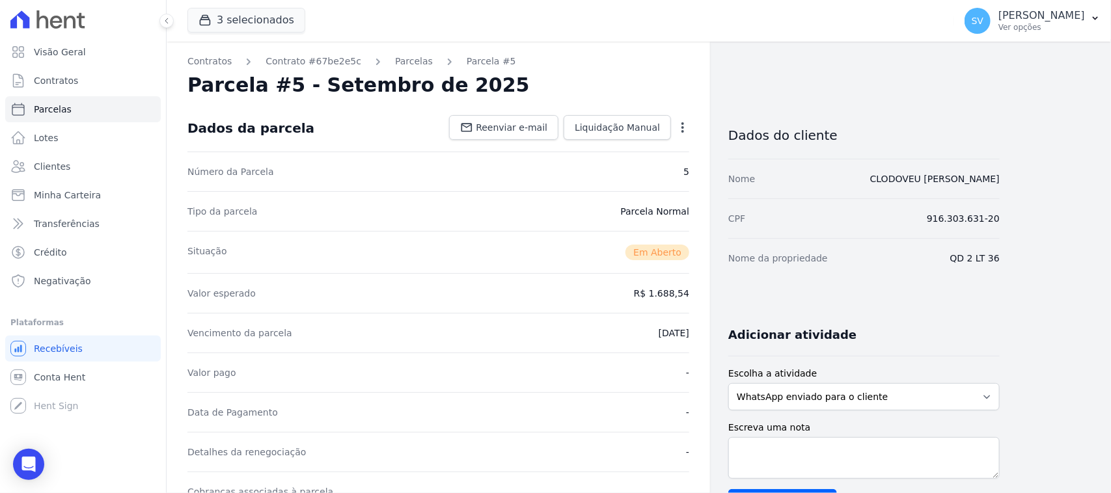
click at [678, 128] on icon "button" at bounding box center [682, 127] width 13 height 13
click at [635, 80] on div "Parcela #5 - Setembro de 2025" at bounding box center [438, 85] width 502 height 23
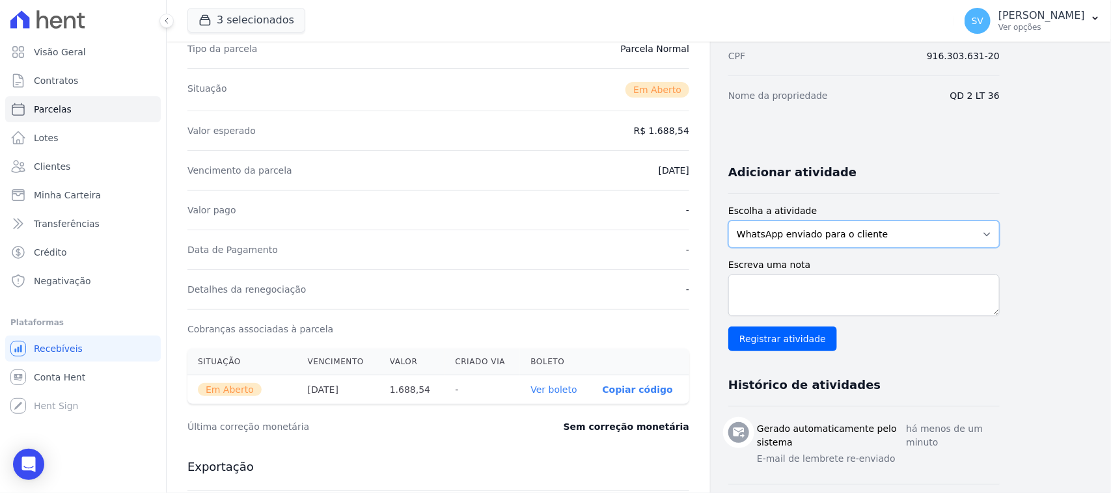
click at [785, 238] on select "WhatsApp enviado para o cliente Adicionar um comentário Ligação feita para o cl…" at bounding box center [863, 234] width 271 height 27
click at [857, 169] on div "Adicionar atividade" at bounding box center [859, 167] width 282 height 26
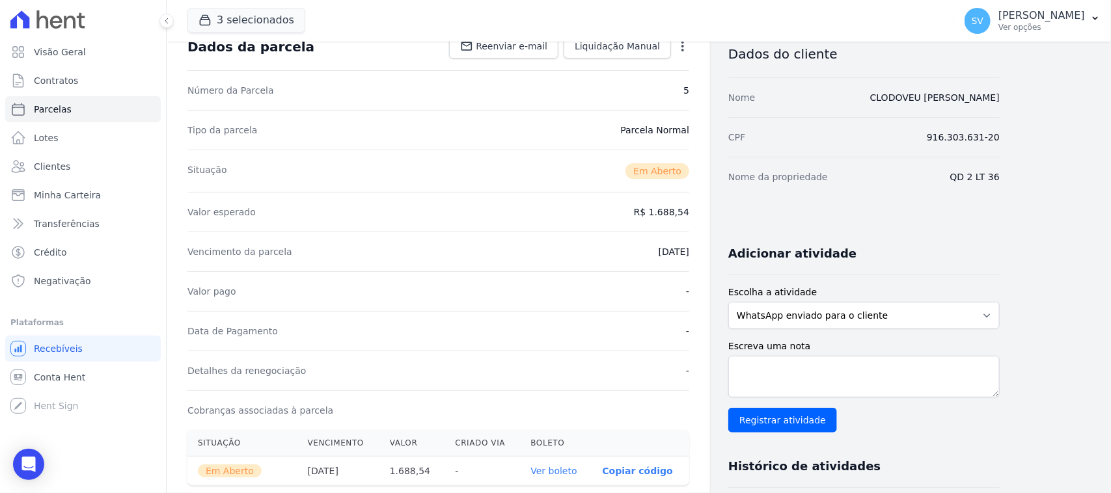
scroll to position [0, 0]
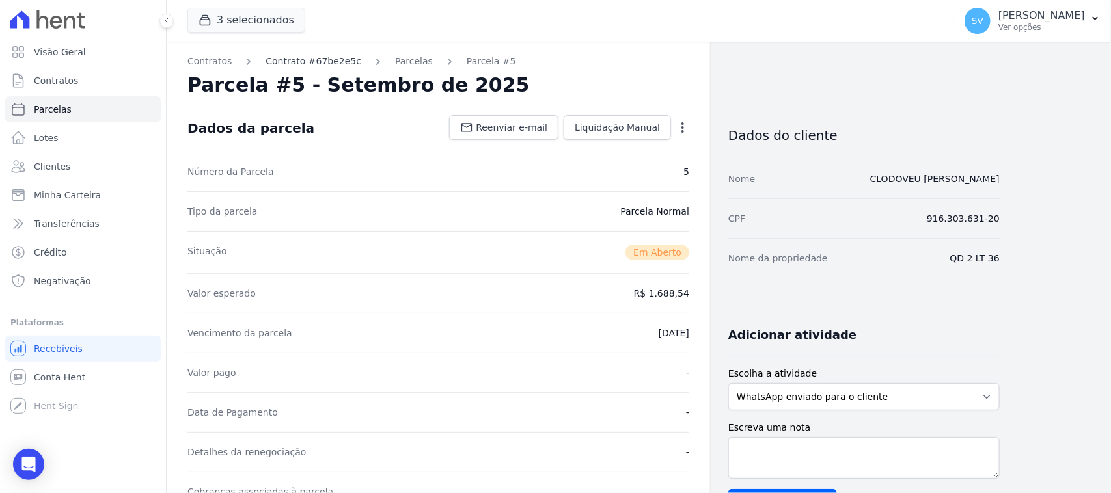
click at [296, 55] on link "Contrato #67be2e5c" at bounding box center [314, 62] width 96 height 14
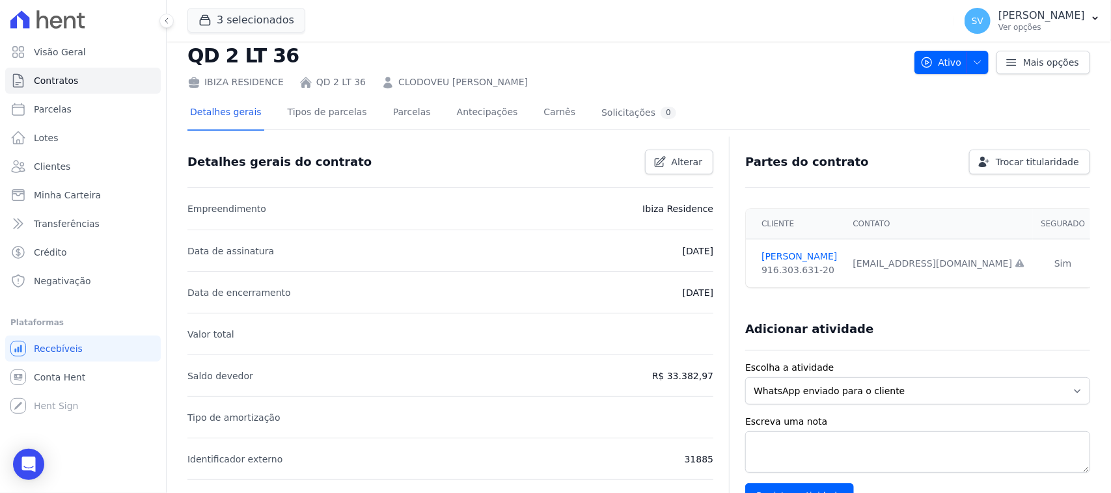
scroll to position [5, 0]
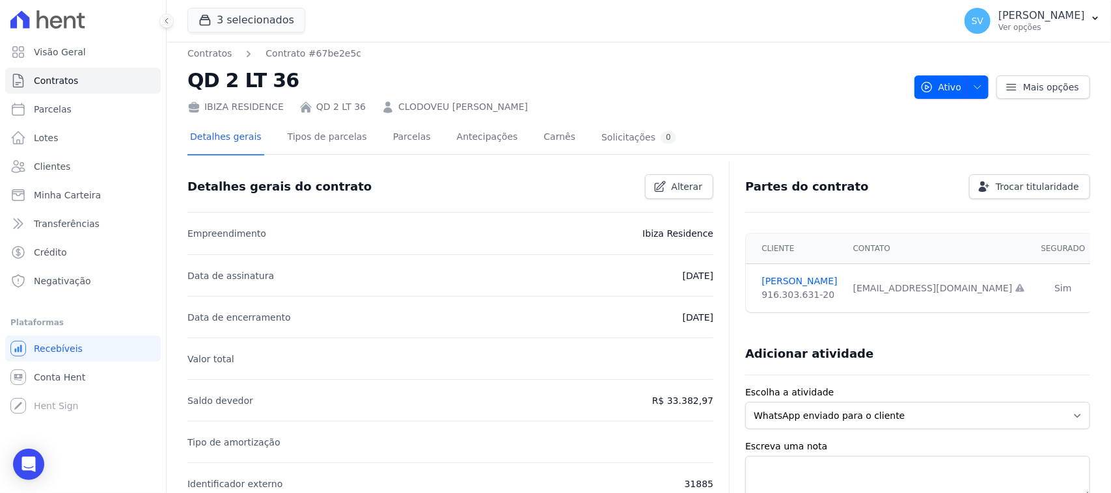
click at [676, 112] on div "IBIZA RESIDENCE QD 2 LT 36 CLODOVEU HEITOR MACHADO NETO" at bounding box center [545, 104] width 717 height 19
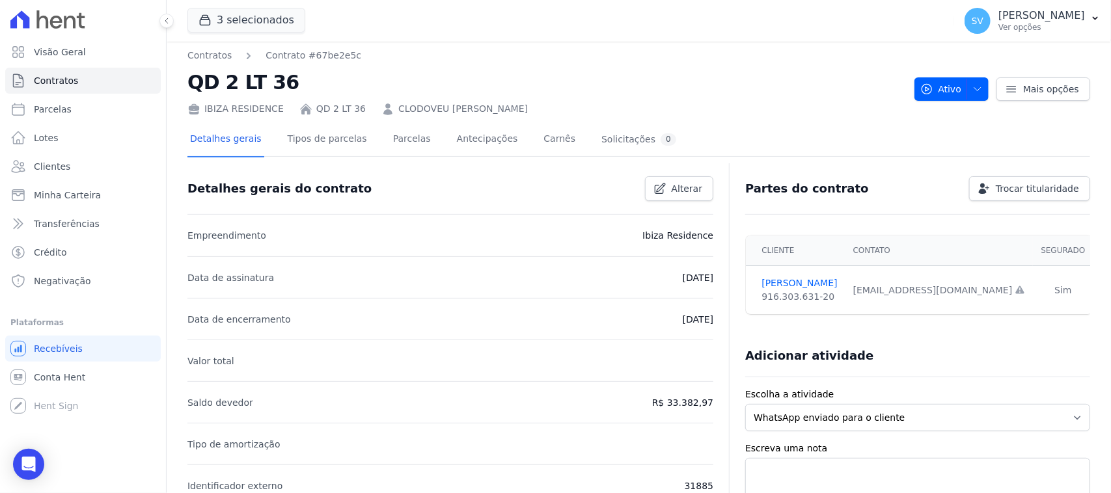
scroll to position [0, 0]
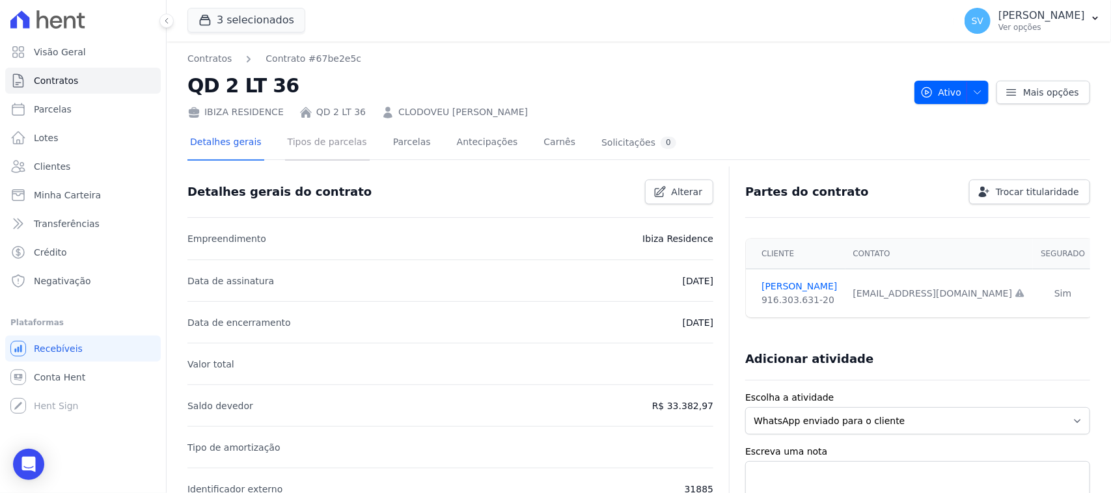
click at [305, 147] on link "Tipos de parcelas" at bounding box center [327, 143] width 85 height 34
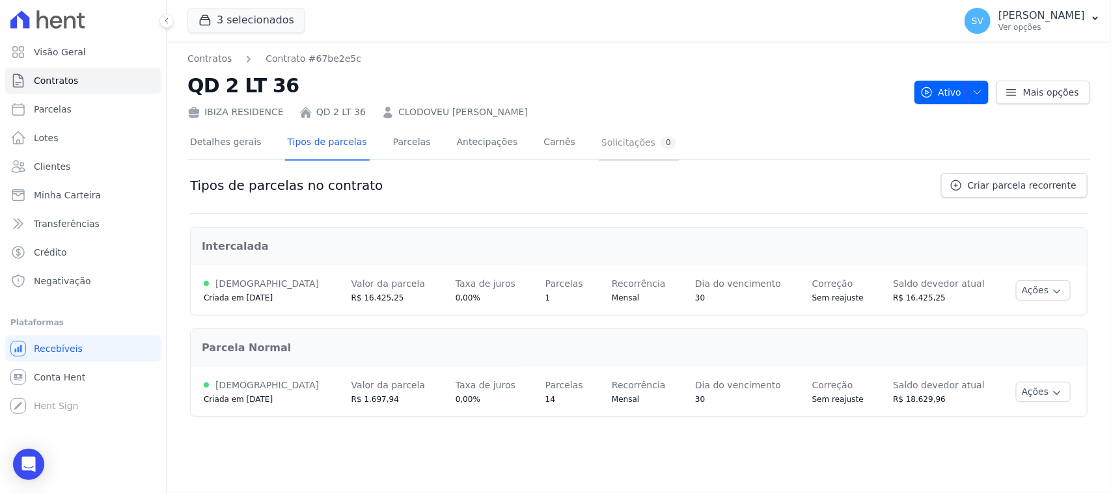
click at [601, 148] on div "Solicitações 0" at bounding box center [638, 143] width 75 height 12
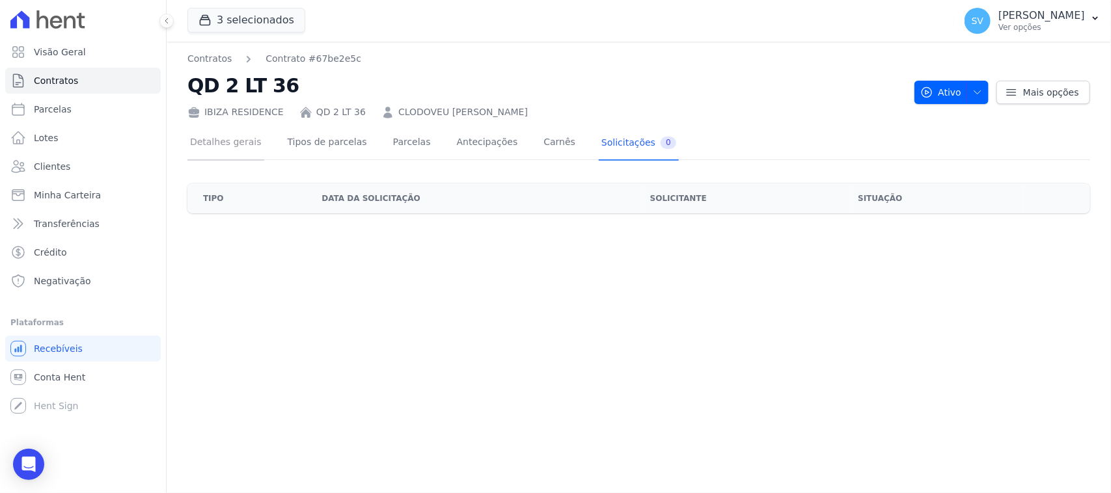
click at [251, 140] on link "Detalhes gerais" at bounding box center [225, 143] width 77 height 34
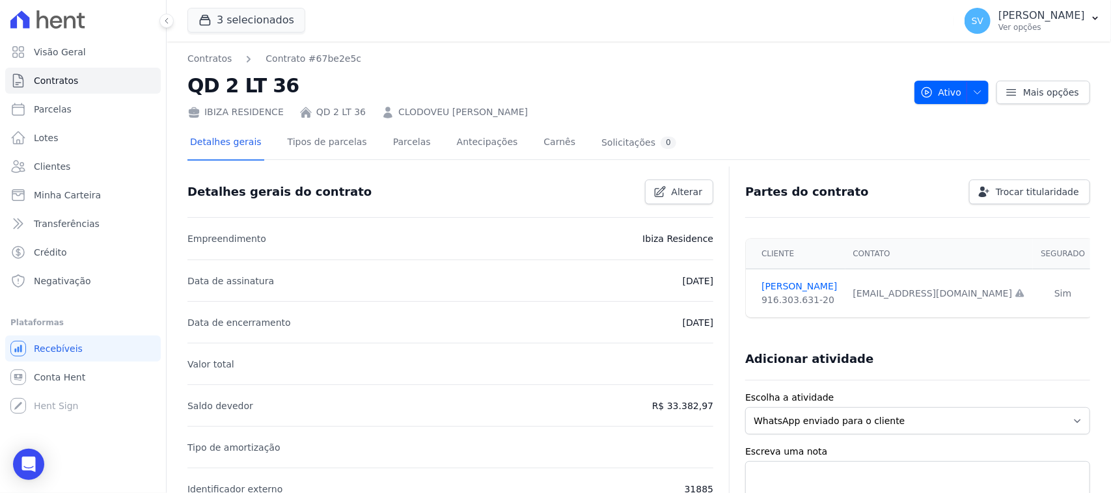
click at [323, 111] on link "QD 2 LT 36" at bounding box center [340, 112] width 49 height 14
click at [404, 111] on link "CLODOVEU HEITOR MACHADO NETO" at bounding box center [463, 112] width 130 height 14
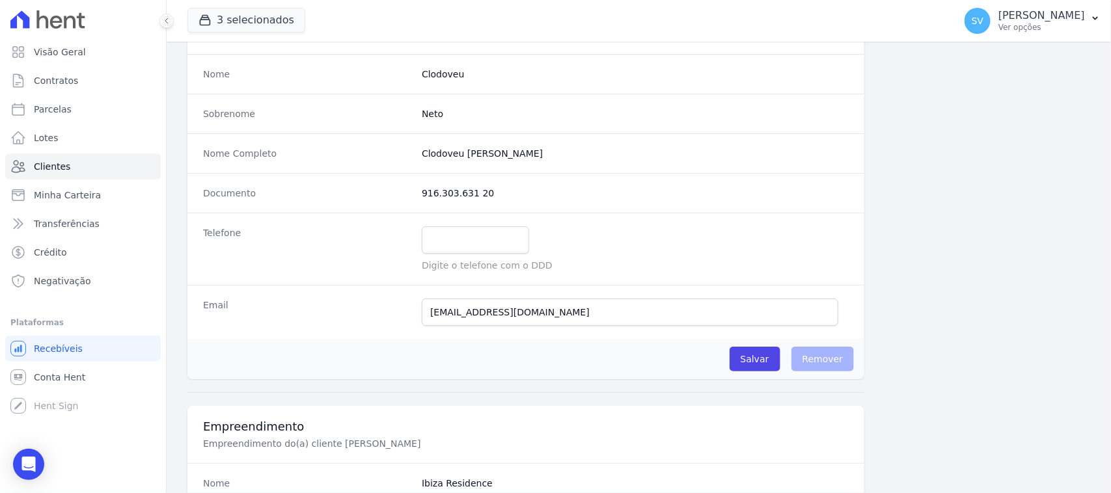
scroll to position [244, 0]
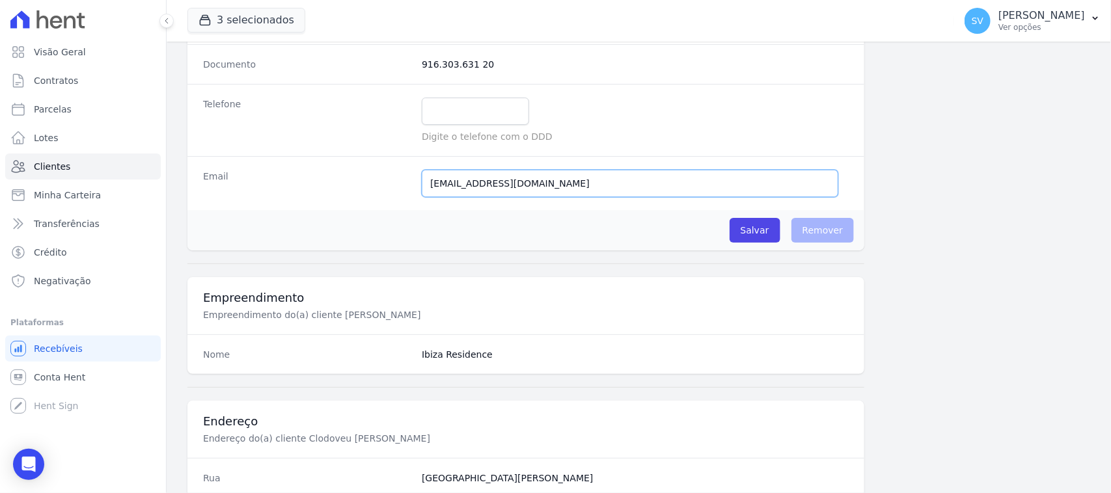
click at [547, 185] on input "netoheitor@hotmail.com" at bounding box center [630, 183] width 417 height 27
drag, startPoint x: 535, startPoint y: 190, endPoint x: 428, endPoint y: 202, distance: 107.4
click at [428, 202] on div "Email netoheitor@hotmail.com E-mail enviado. Aguardando confirmação.." at bounding box center [525, 183] width 677 height 54
click at [555, 186] on input "netoheitor@hotmail.com" at bounding box center [630, 183] width 417 height 27
drag, startPoint x: 471, startPoint y: 187, endPoint x: 404, endPoint y: 190, distance: 67.1
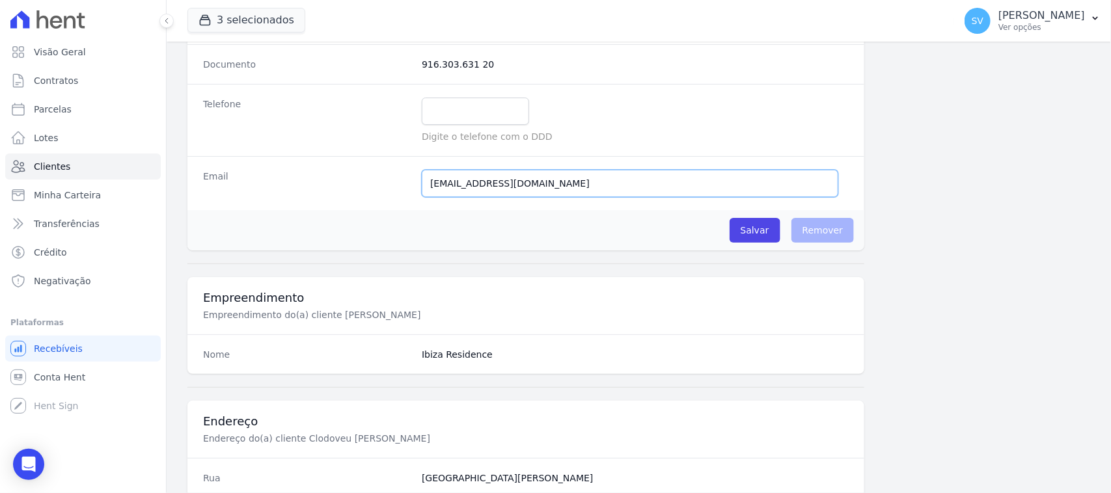
click at [404, 190] on div "Email netoheitor@hotmail.com E-mail enviado. Aguardando confirmação.." at bounding box center [525, 183] width 677 height 54
paste input "edinhotiro@g"
type input "edinhotiro@gmail.com"
click at [760, 236] on input "Salvar" at bounding box center [755, 230] width 51 height 25
click at [745, 232] on input "Salvar" at bounding box center [755, 230] width 51 height 25
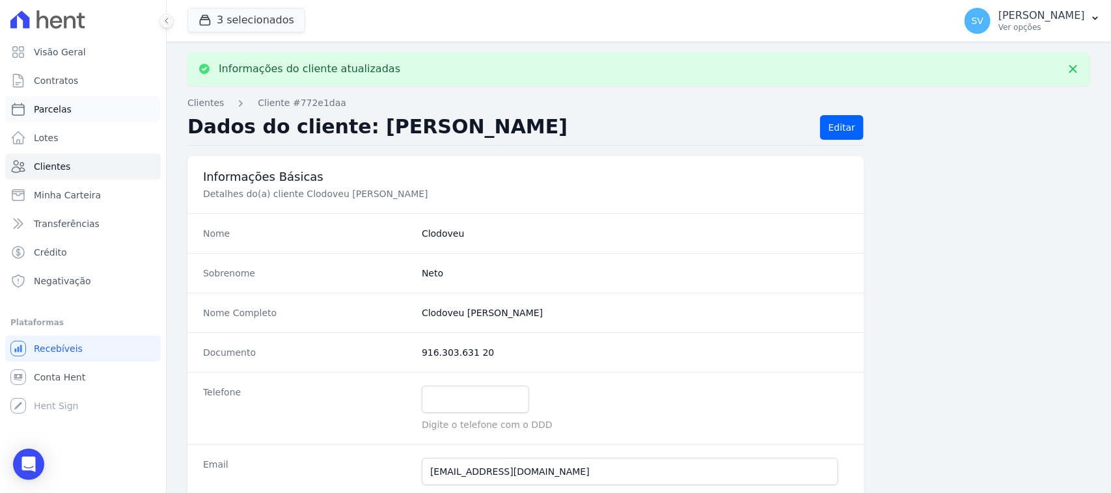
click at [115, 107] on link "Parcelas" at bounding box center [83, 109] width 156 height 26
select select
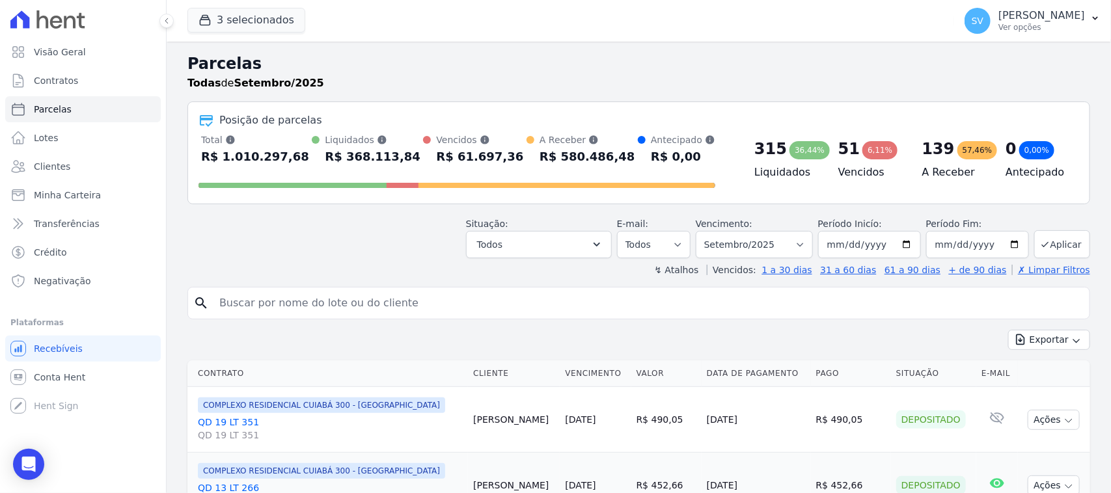
click at [365, 312] on input "search" at bounding box center [648, 303] width 873 height 26
drag, startPoint x: 362, startPoint y: 309, endPoint x: 320, endPoint y: 303, distance: 42.8
click at [320, 303] on input "search" at bounding box center [648, 303] width 873 height 26
click at [643, 299] on input "search" at bounding box center [648, 303] width 873 height 26
paste input "CLODOVEU HEITOR MACHADO NETO"
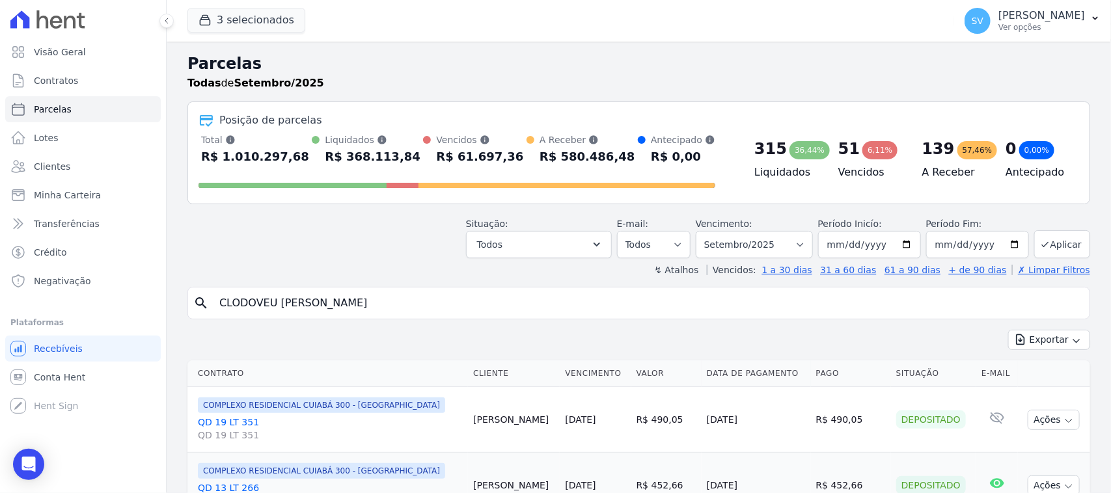
type input "CLODOVEU HEITOR MACHADO NETO"
select select
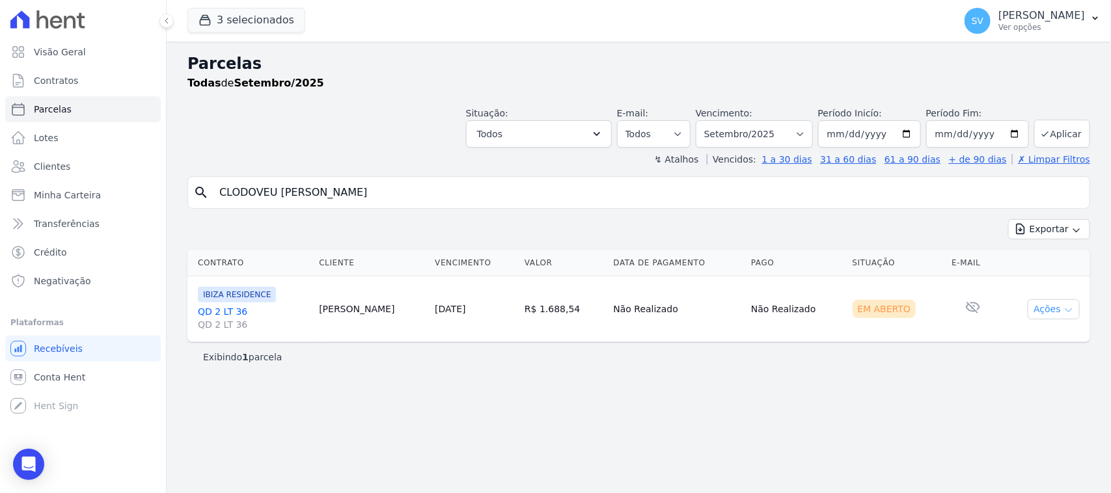
click at [1048, 310] on button "Ações" at bounding box center [1054, 309] width 52 height 20
click at [1037, 339] on link "Ver boleto" at bounding box center [1048, 339] width 125 height 24
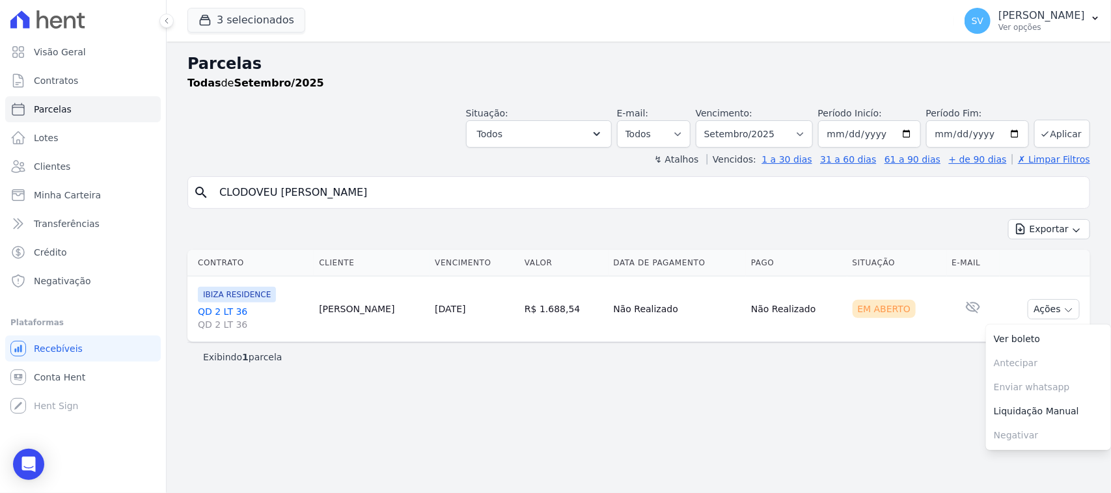
click at [234, 313] on link "QD 2 LT 36 QD 2 LT 36" at bounding box center [253, 318] width 111 height 26
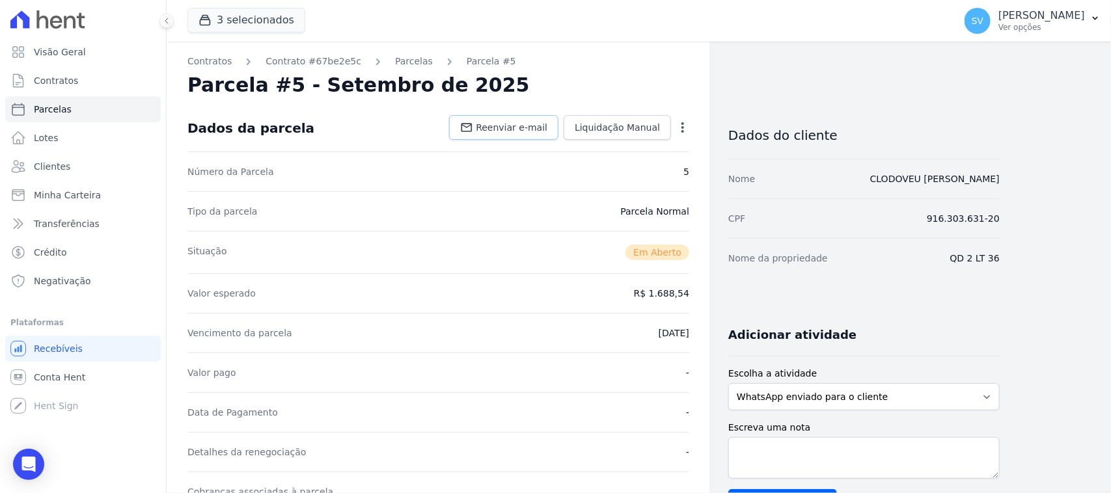
click at [519, 134] on link "Reenviar e-mail" at bounding box center [503, 127] width 109 height 25
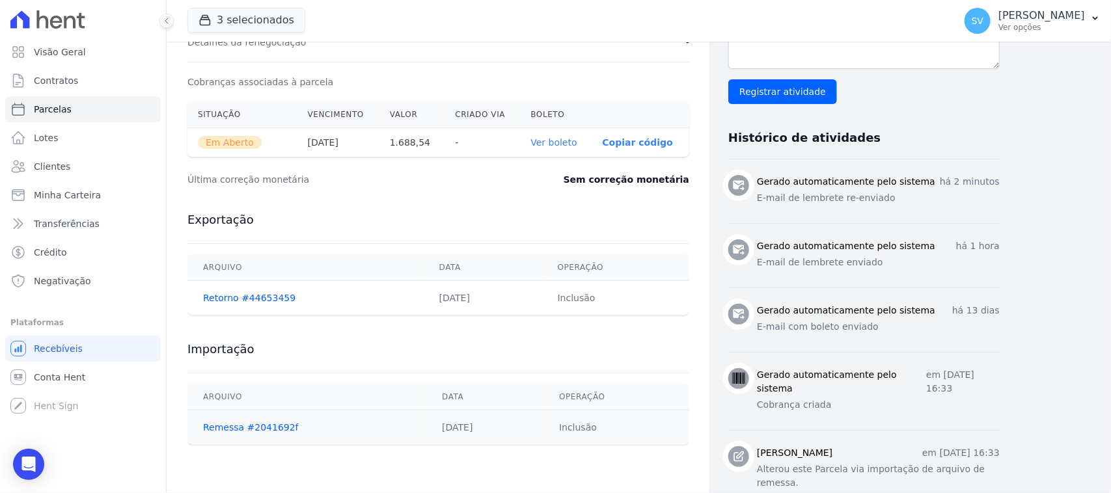
scroll to position [407, 0]
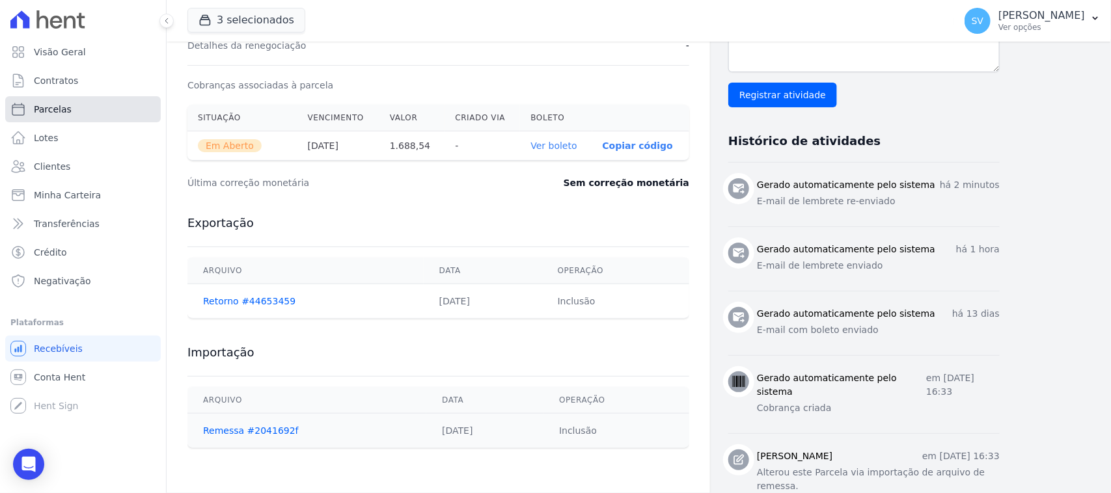
click at [96, 105] on link "Parcelas" at bounding box center [83, 109] width 156 height 26
select select
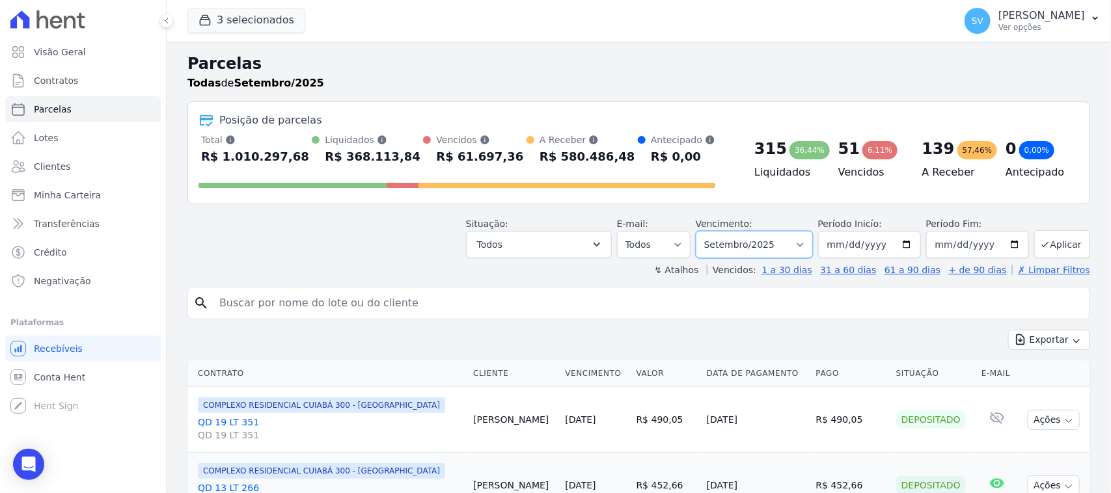
click at [786, 247] on select "Filtrar por período ──────── Todos os meses Outubro/2022 Novembro/2022 Dezembro…" at bounding box center [754, 244] width 117 height 27
click at [700, 231] on select "Filtrar por período ──────── Todos os meses Outubro/2022 Novembro/2022 Dezembro…" at bounding box center [754, 244] width 117 height 27
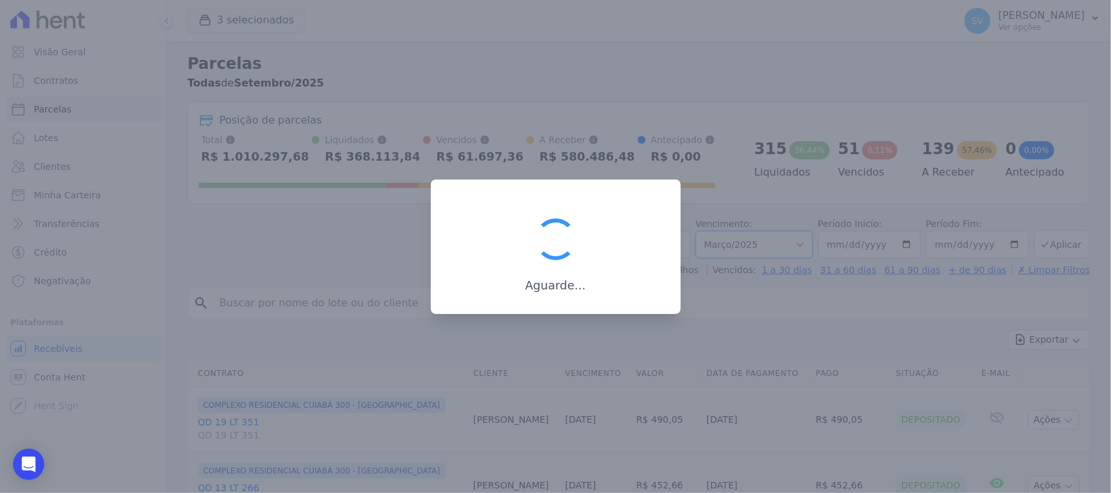
click at [700, 231] on select "Filtrar por período ──────── Todos os meses Outubro/2022 Novembro/2022 Dezembro…" at bounding box center [754, 244] width 117 height 27
select select "08/2024"
click at [700, 231] on select "Filtrar por período ──────── Todos os meses Outubro/2022 Novembro/2022 Dezembro…" at bounding box center [754, 244] width 117 height 27
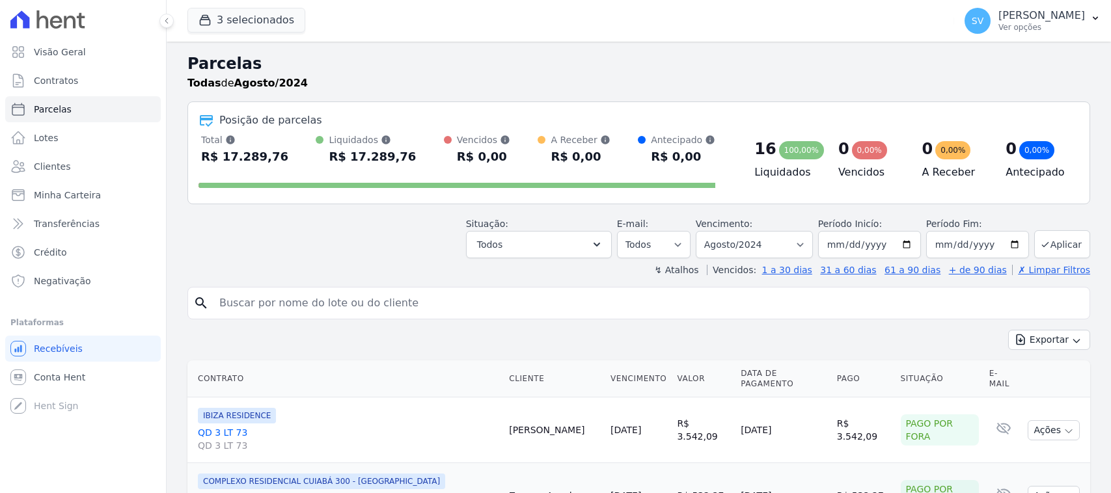
select select
click at [508, 307] on input "search" at bounding box center [648, 303] width 873 height 26
paste input "[PERSON_NAME]"
type input "[PERSON_NAME]"
select select
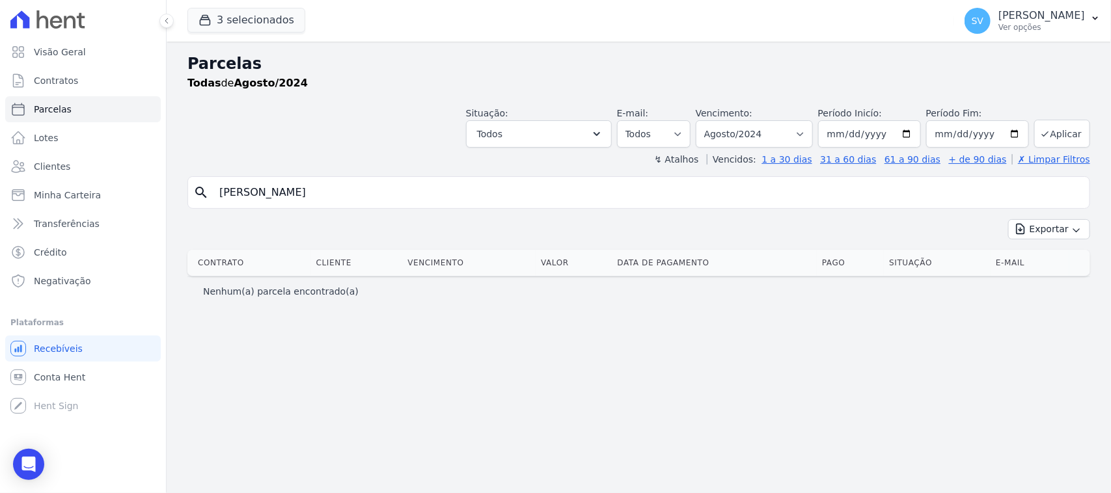
click at [535, 185] on input "[PERSON_NAME]" at bounding box center [648, 193] width 873 height 26
click at [524, 196] on input "[PERSON_NAME]" at bounding box center [648, 193] width 873 height 26
select select
click at [765, 139] on select "[GEOGRAPHIC_DATA] por período ──────── Todos os meses Outubro/2022 Novembro/202…" at bounding box center [754, 133] width 117 height 27
select select "10/2024"
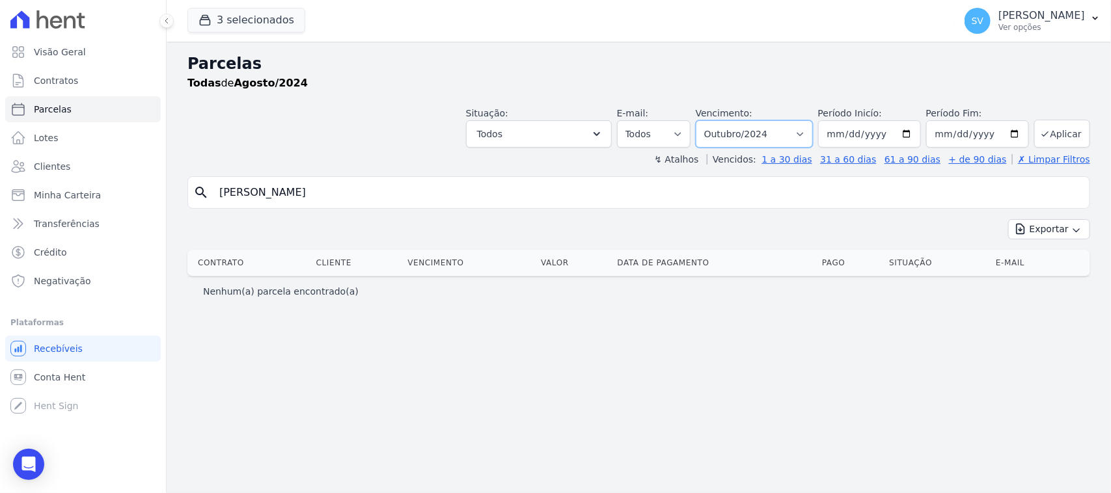
click at [713, 120] on select "[GEOGRAPHIC_DATA] por período ──────── Todos os meses Outubro/2022 Novembro/202…" at bounding box center [754, 133] width 117 height 27
select select
click at [569, 200] on input "[PERSON_NAME]" at bounding box center [648, 193] width 873 height 26
select select
click at [460, 193] on input "[PERSON_NAME]" at bounding box center [648, 193] width 873 height 26
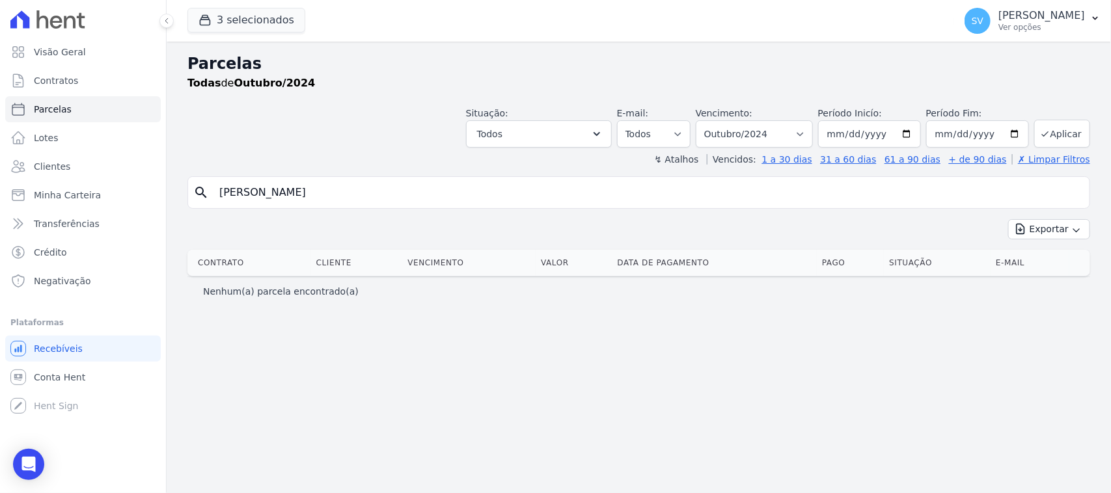
type input "[PERSON_NAME] DE [PERSON_NAME]"
select select
drag, startPoint x: 506, startPoint y: 189, endPoint x: 353, endPoint y: 199, distance: 153.3
click at [353, 199] on input "[PERSON_NAME] [PERSON_NAME] DOS [PERSON_NAME]" at bounding box center [648, 193] width 873 height 26
type input "[PERSON_NAME] [PERSON_NAME]"
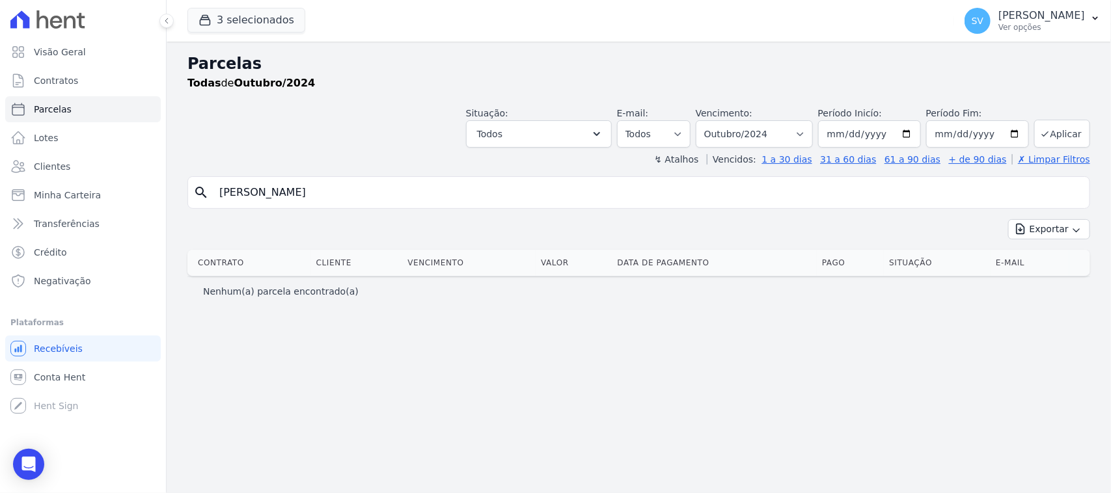
select select
click at [454, 193] on input "[PERSON_NAME] [PERSON_NAME]" at bounding box center [648, 193] width 873 height 26
type input "[PERSON_NAME] [PERSON_NAME]"
click at [538, 286] on div "Nenhum(a) parcela encontrado(a)" at bounding box center [638, 291] width 871 height 13
click at [467, 193] on input "LUCAS EDUARDO CAMARGO" at bounding box center [648, 193] width 873 height 26
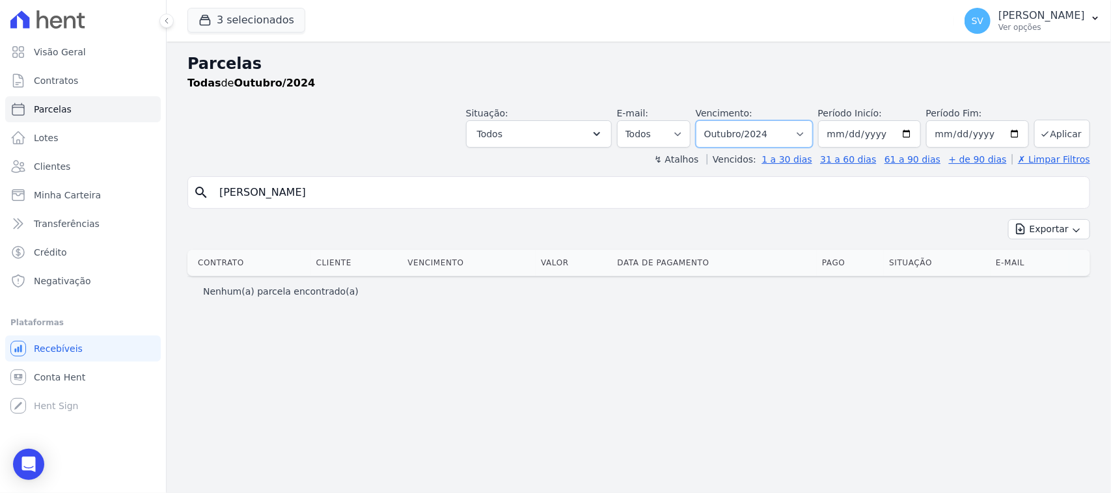
drag, startPoint x: 747, startPoint y: 141, endPoint x: 754, endPoint y: 145, distance: 8.5
click at [747, 141] on select "Filtrar por período ──────── Todos os meses Outubro/2022 Novembro/2022 Dezembro…" at bounding box center [754, 133] width 117 height 27
select select
drag, startPoint x: 780, startPoint y: 137, endPoint x: 780, endPoint y: 144, distance: 7.2
click at [780, 144] on select "Filtrar por período ──────── Todos os meses Outubro/2022 Novembro/2022 Dezembro…" at bounding box center [754, 133] width 117 height 27
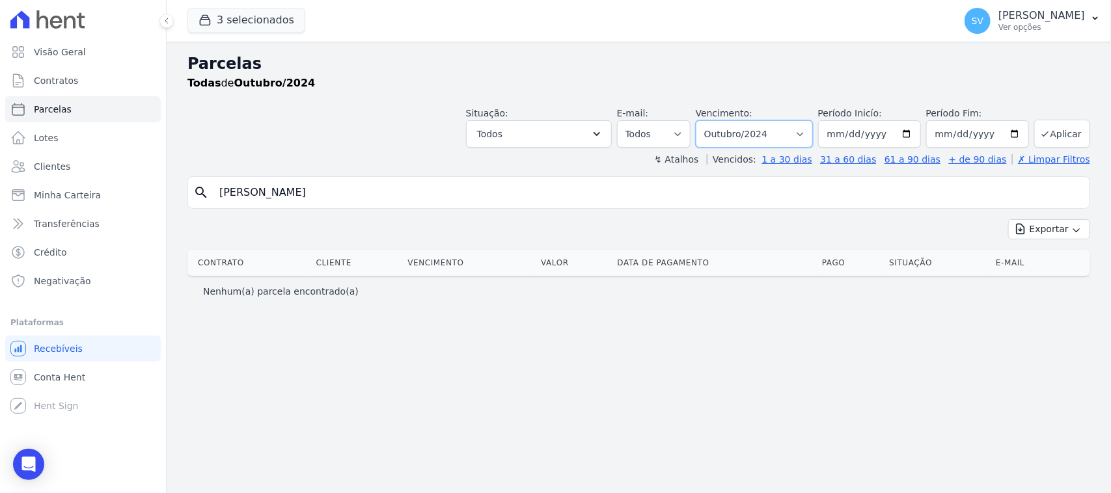
select select "10/2025"
click at [713, 120] on select "Filtrar por período ──────── Todos os meses Outubro/2022 Novembro/2022 Dezembro…" at bounding box center [754, 133] width 117 height 27
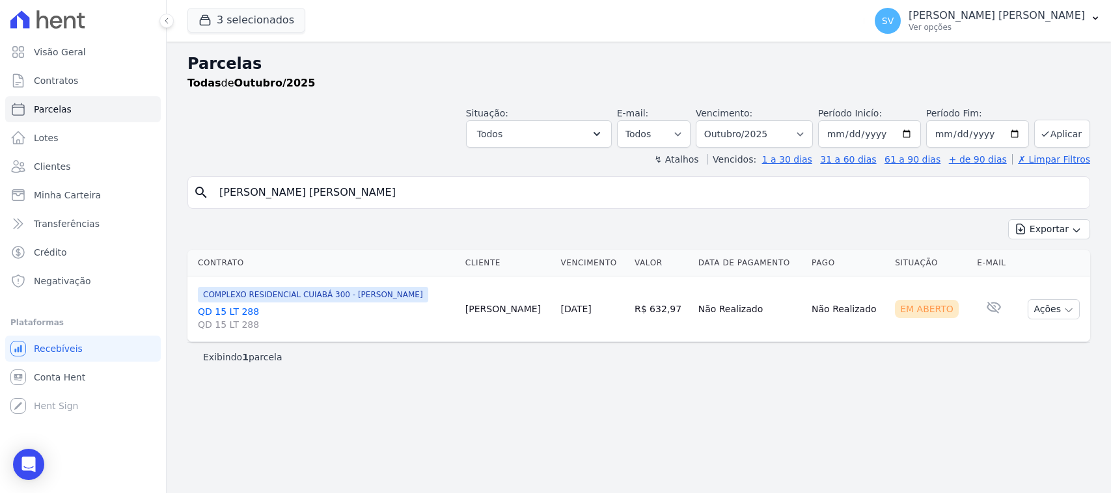
select select
click at [1046, 314] on button "Ações" at bounding box center [1054, 309] width 52 height 20
click at [1009, 336] on link "Ver boleto" at bounding box center [1048, 339] width 125 height 24
click at [232, 305] on div "COMPLEXO RESIDENCIAL CUIABÁ 300 - [PERSON_NAME] QD 15 LT 288 QD 15 LT 288" at bounding box center [326, 309] width 257 height 44
click at [232, 308] on link "QD 15 LT 288 QD 15 LT 288" at bounding box center [326, 318] width 257 height 26
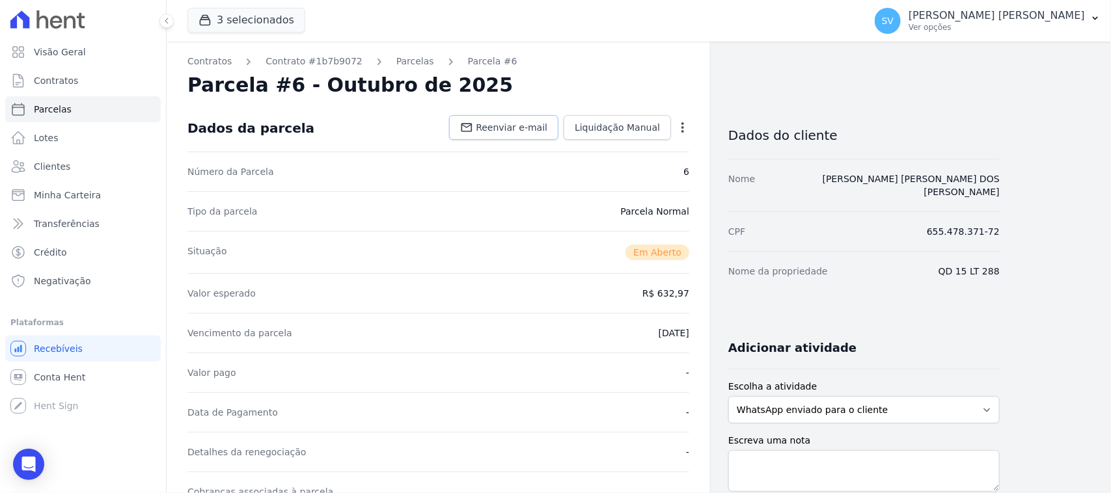
click at [514, 116] on link "Reenviar e-mail" at bounding box center [503, 127] width 109 height 25
click at [983, 23] on p "Ver opções" at bounding box center [997, 27] width 176 height 10
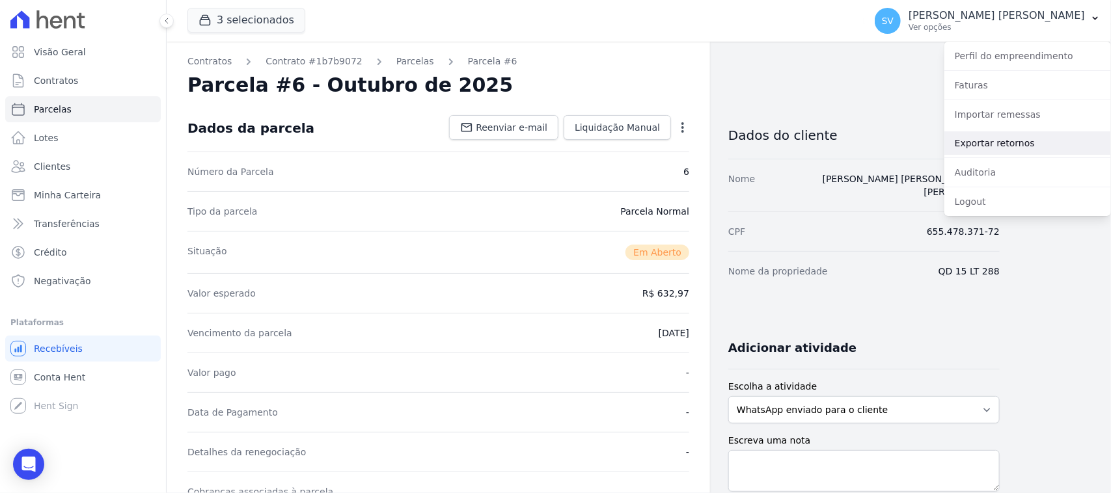
click at [1001, 133] on link "Exportar retornos" at bounding box center [1027, 142] width 167 height 23
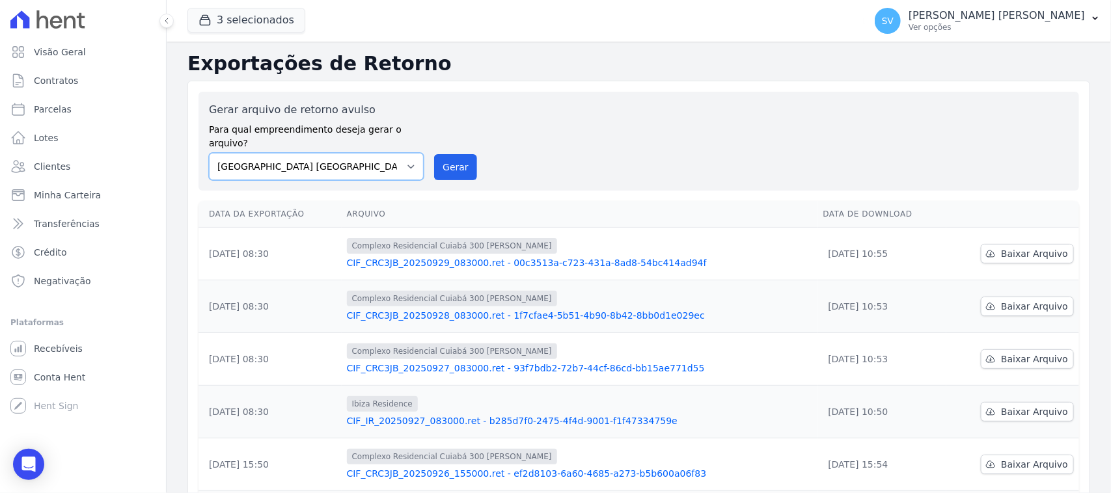
click at [369, 160] on select "BAHAMAS EAST VILLAGE COMPLEXO RESIDENCIAL CUIABÁ 300 - JOÃO DE BARRO IBIZA RESI…" at bounding box center [316, 166] width 215 height 27
select select "a999329b-d322-46c5-b2df-9163b092fb9b"
click at [209, 153] on select "BAHAMAS EAST VILLAGE COMPLEXO RESIDENCIAL CUIABÁ 300 - JOÃO DE BARRO IBIZA RESI…" at bounding box center [316, 166] width 215 height 27
click at [461, 156] on button "Gerar" at bounding box center [455, 167] width 43 height 26
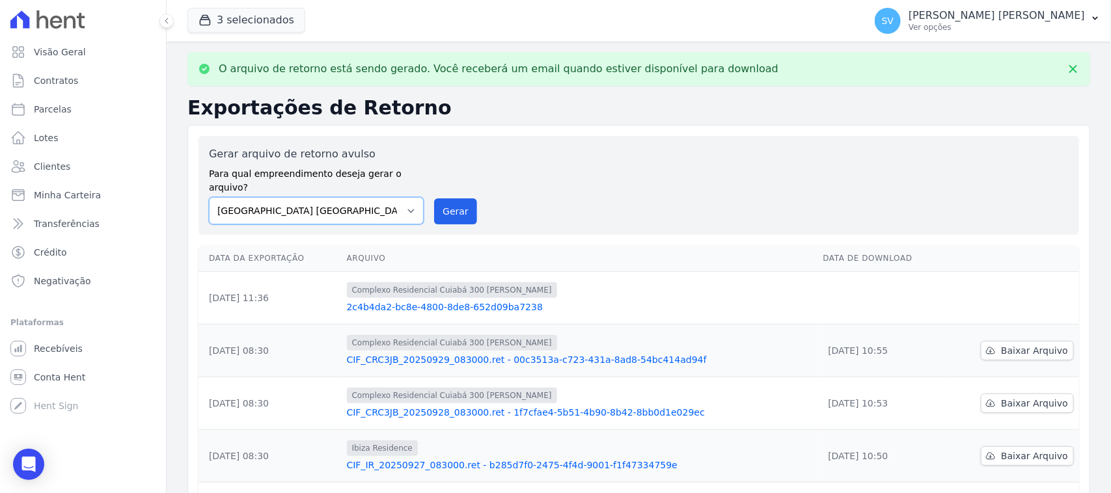
click at [394, 197] on select "BAHAMAS EAST VILLAGE COMPLEXO RESIDENCIAL CUIABÁ 300 - JOÃO DE BARRO IBIZA RESI…" at bounding box center [316, 210] width 215 height 27
select select "73a372cd-5640-41c8-aaea-11bd74619c10"
click at [209, 197] on select "BAHAMAS EAST VILLAGE COMPLEXO RESIDENCIAL CUIABÁ 300 - JOÃO DE BARRO IBIZA RESI…" at bounding box center [316, 210] width 215 height 27
click at [456, 199] on button "Gerar" at bounding box center [455, 212] width 43 height 26
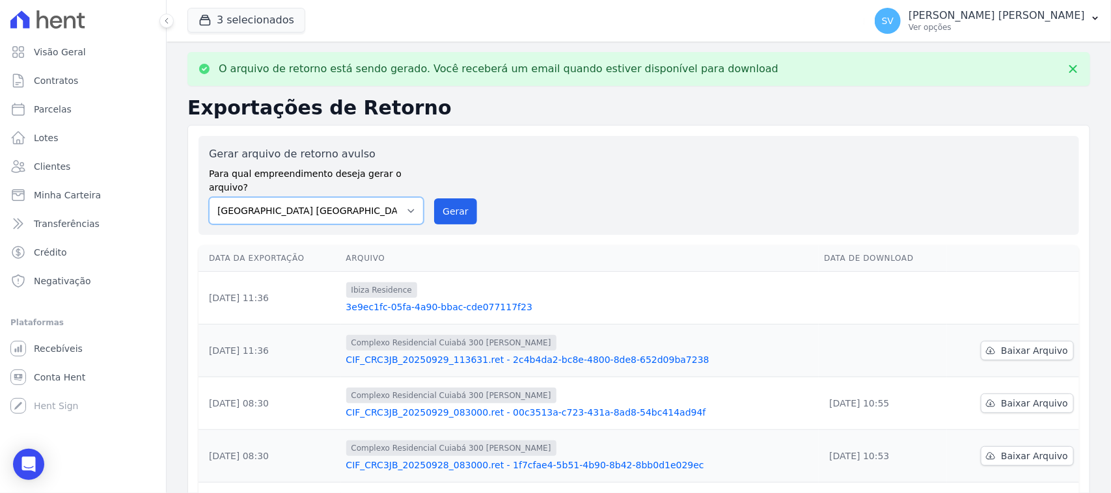
drag, startPoint x: 359, startPoint y: 197, endPoint x: 363, endPoint y: 206, distance: 9.9
click at [359, 197] on select "BAHAMAS EAST VILLAGE COMPLEXO RESIDENCIAL CUIABÁ 300 - JOÃO DE BARRO IBIZA RESI…" at bounding box center [316, 210] width 215 height 27
click at [209, 197] on select "BAHAMAS EAST VILLAGE COMPLEXO RESIDENCIAL CUIABÁ 300 - JOÃO DE BARRO IBIZA RESI…" at bounding box center [316, 210] width 215 height 27
drag, startPoint x: 450, startPoint y: 203, endPoint x: 616, endPoint y: 109, distance: 190.6
click at [450, 202] on button "Gerar" at bounding box center [455, 212] width 43 height 26
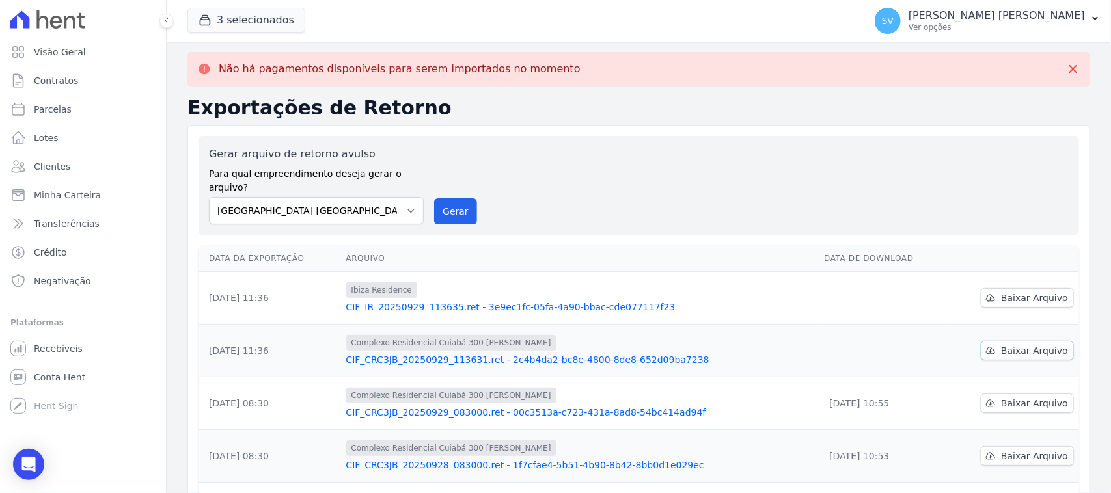
click at [1022, 344] on span "Baixar Arquivo" at bounding box center [1034, 350] width 67 height 13
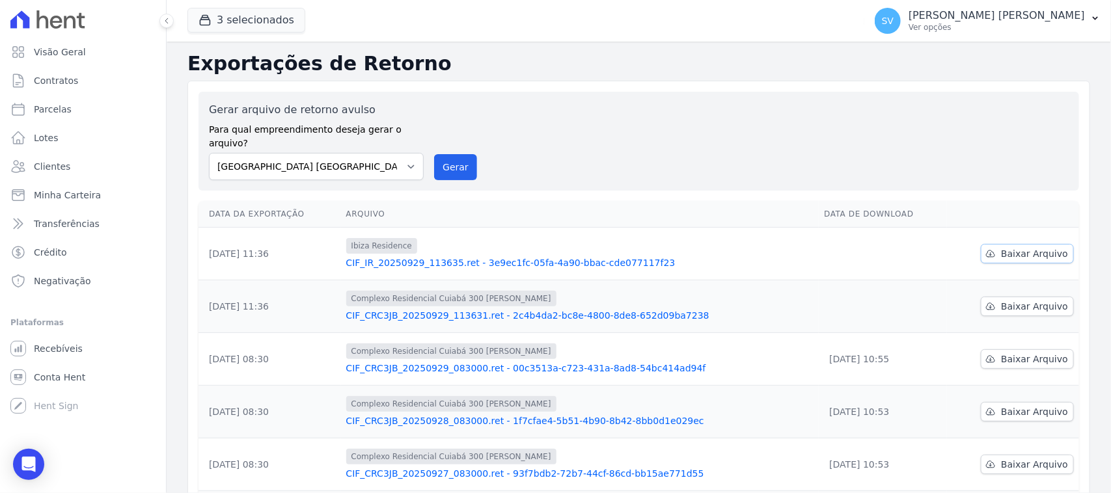
click at [986, 249] on icon at bounding box center [990, 254] width 10 height 10
